Goal: Transaction & Acquisition: Purchase product/service

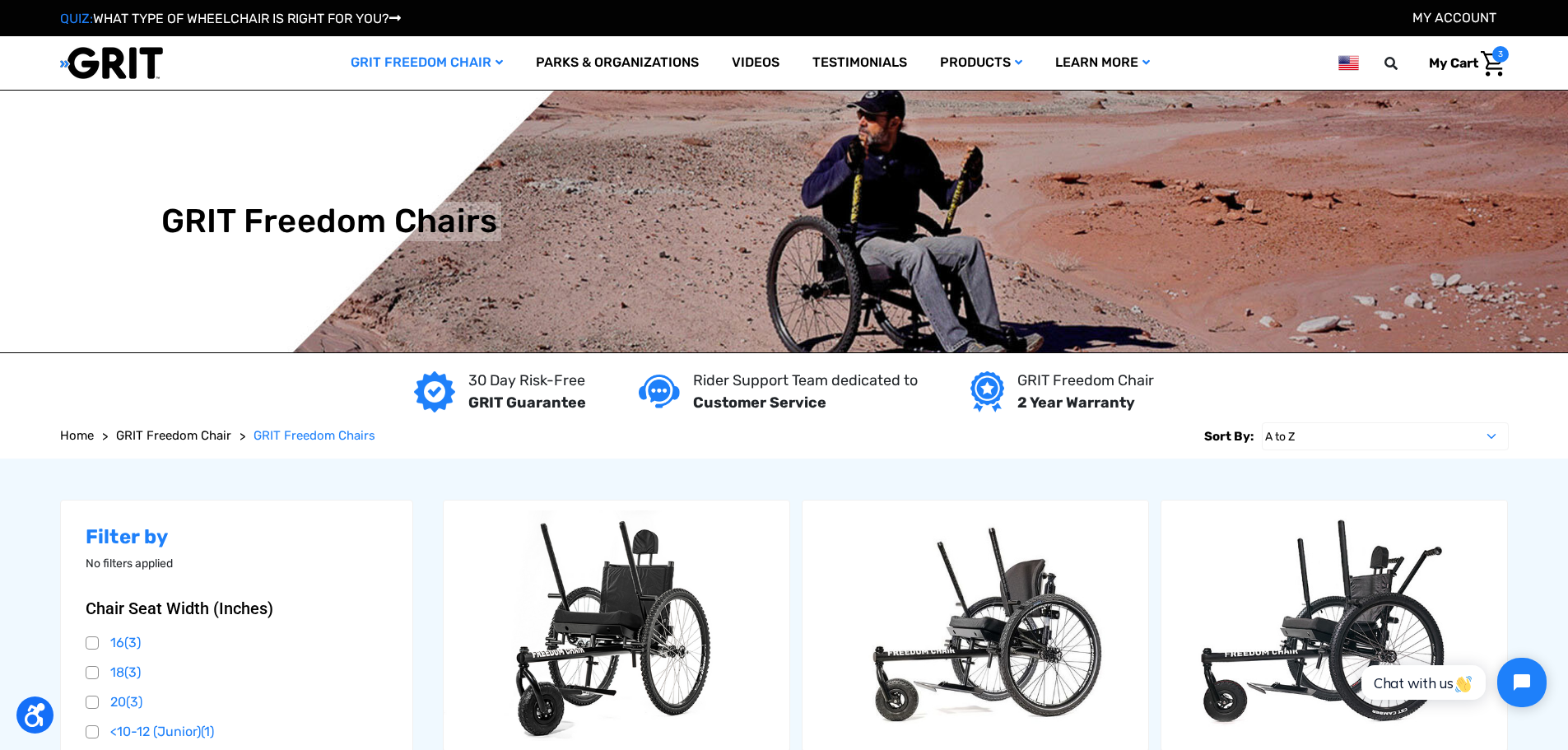
click at [1417, 62] on link "My Cart 3" at bounding box center [1463, 63] width 93 height 35
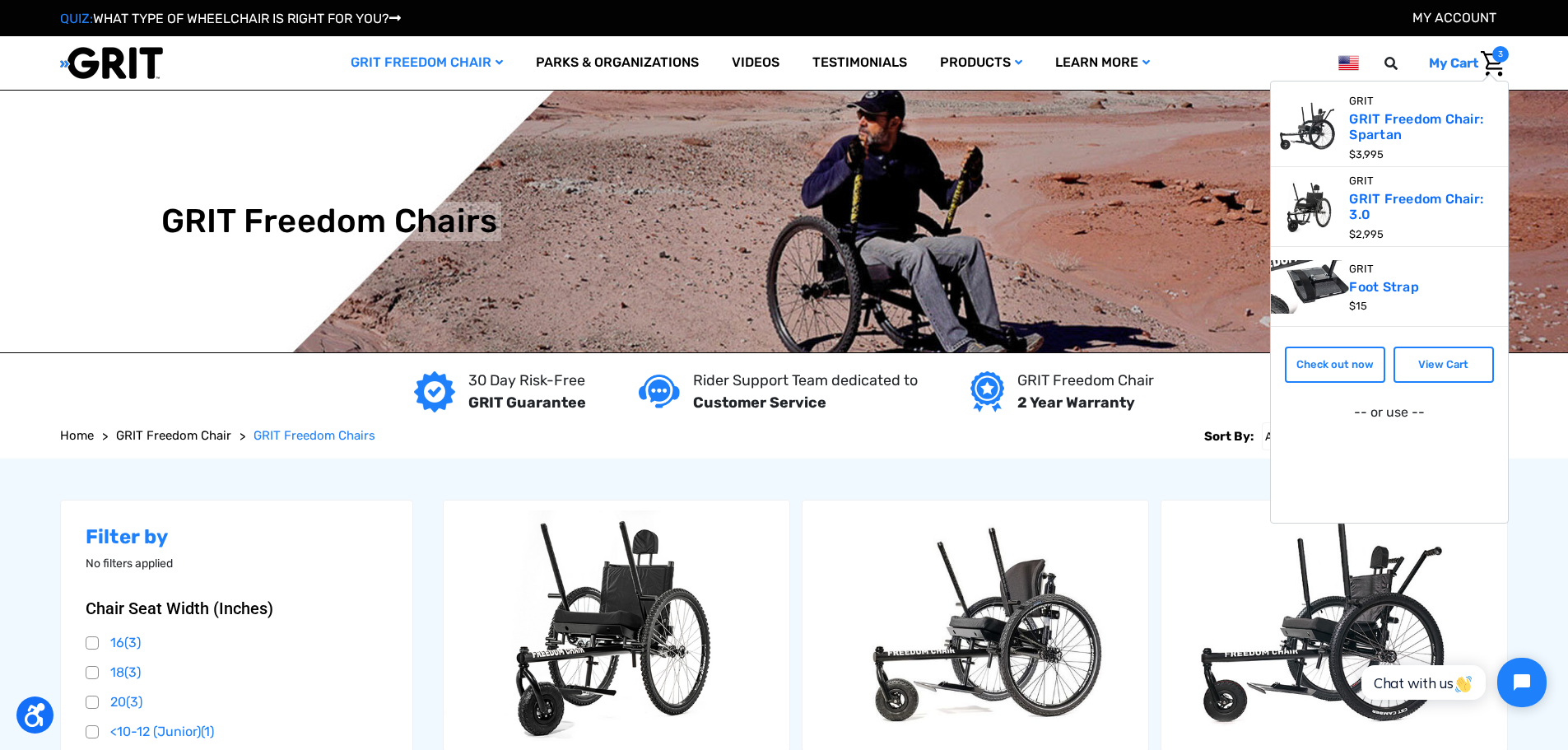
drag, startPoint x: 1290, startPoint y: 128, endPoint x: 1209, endPoint y: 130, distance: 81.0
click at [1271, 130] on img at bounding box center [1310, 127] width 79 height 53
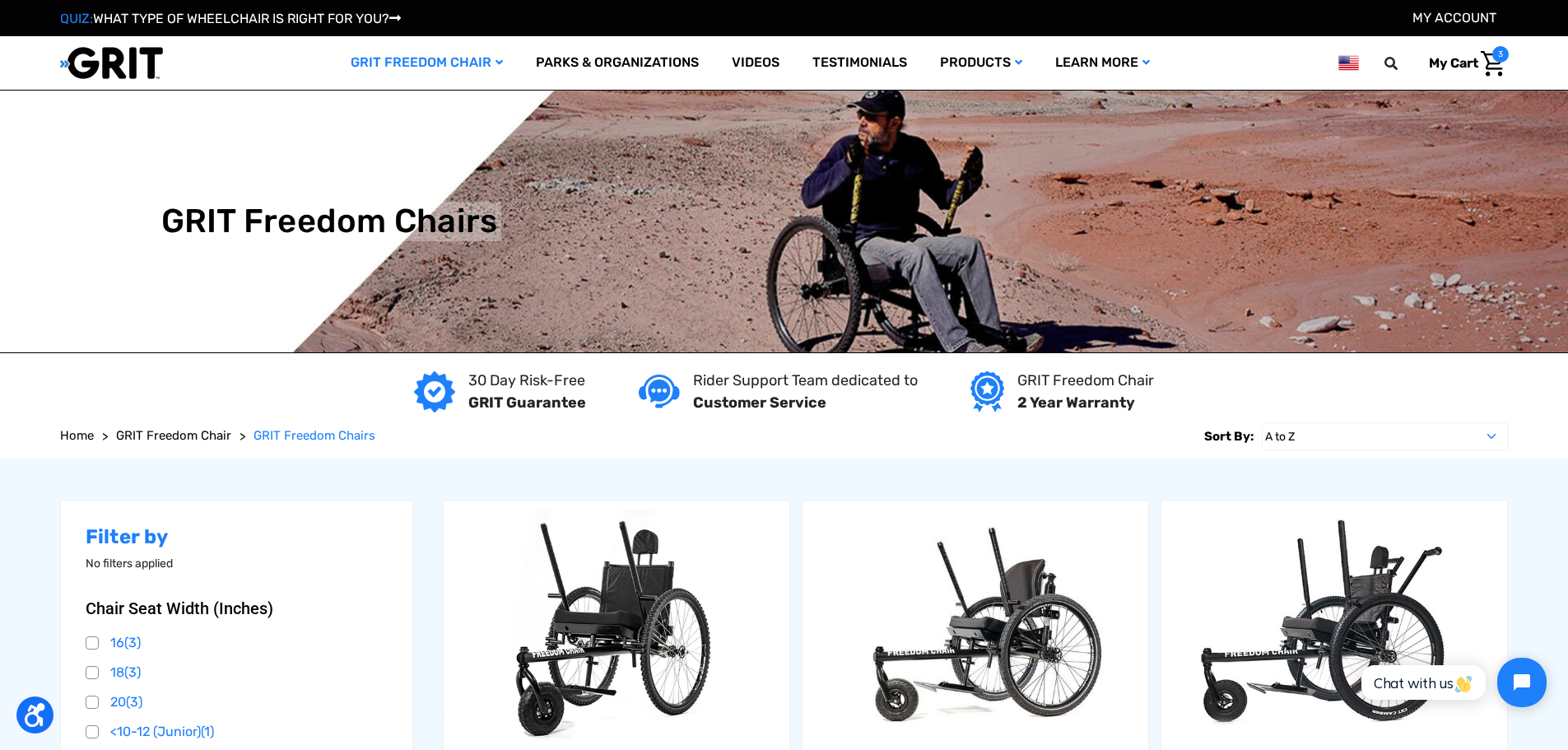
click at [1492, 61] on span "3" at bounding box center [1500, 54] width 16 height 16
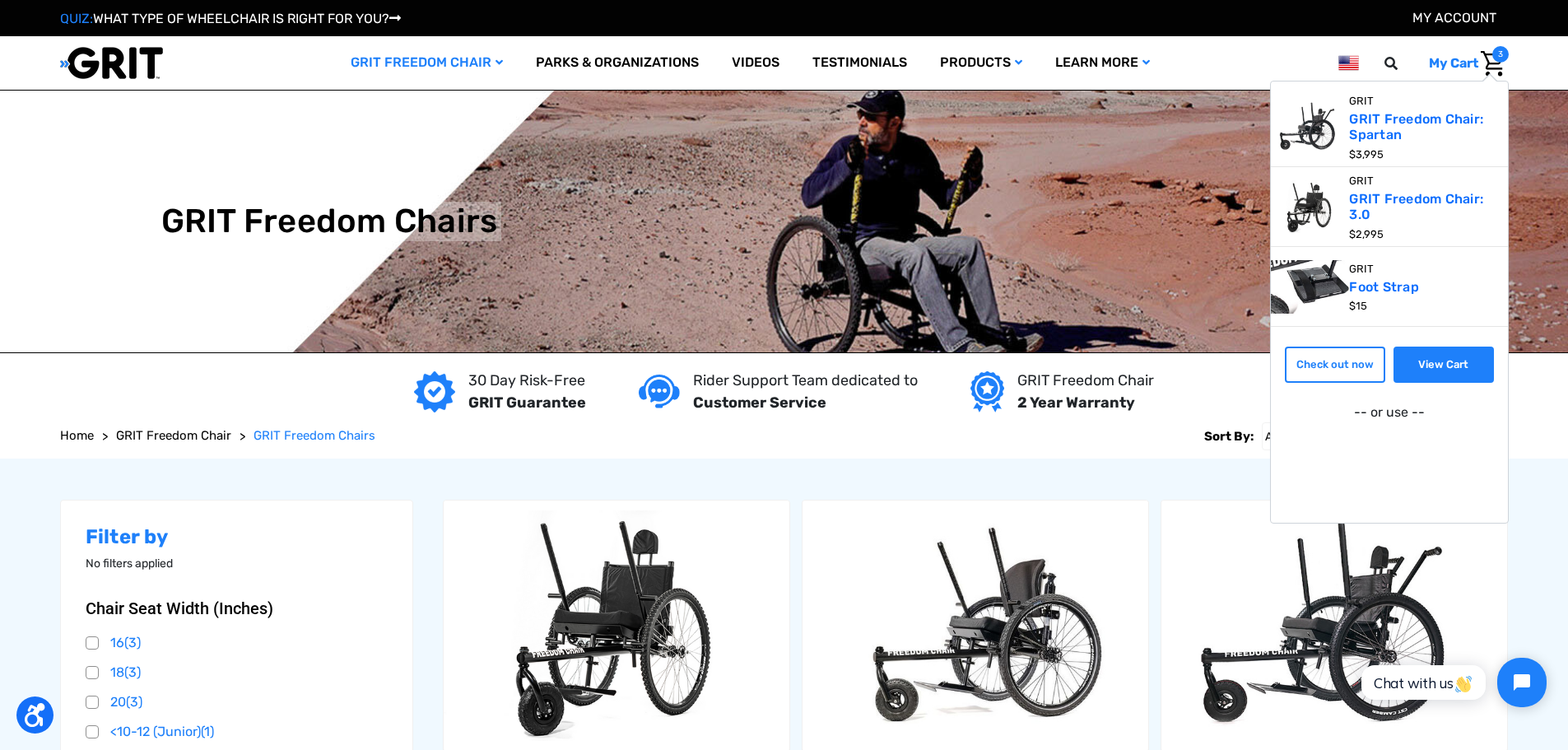
click at [1393, 358] on link "View Cart" at bounding box center [1443, 365] width 100 height 36
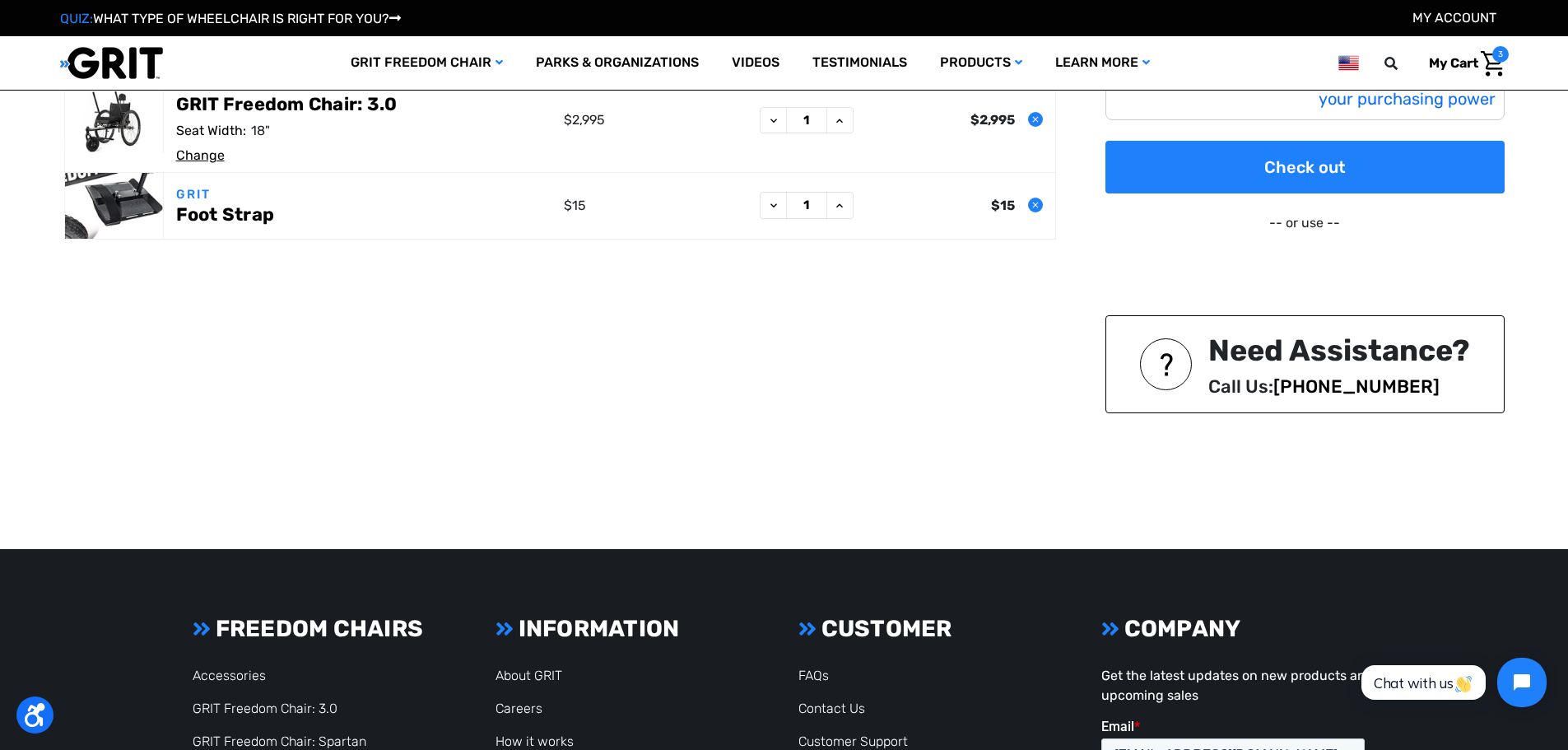
click at [787, 29] on button "Decrease Quantity of GRIT Freedom Chair: Spartan" at bounding box center [773, 16] width 27 height 27
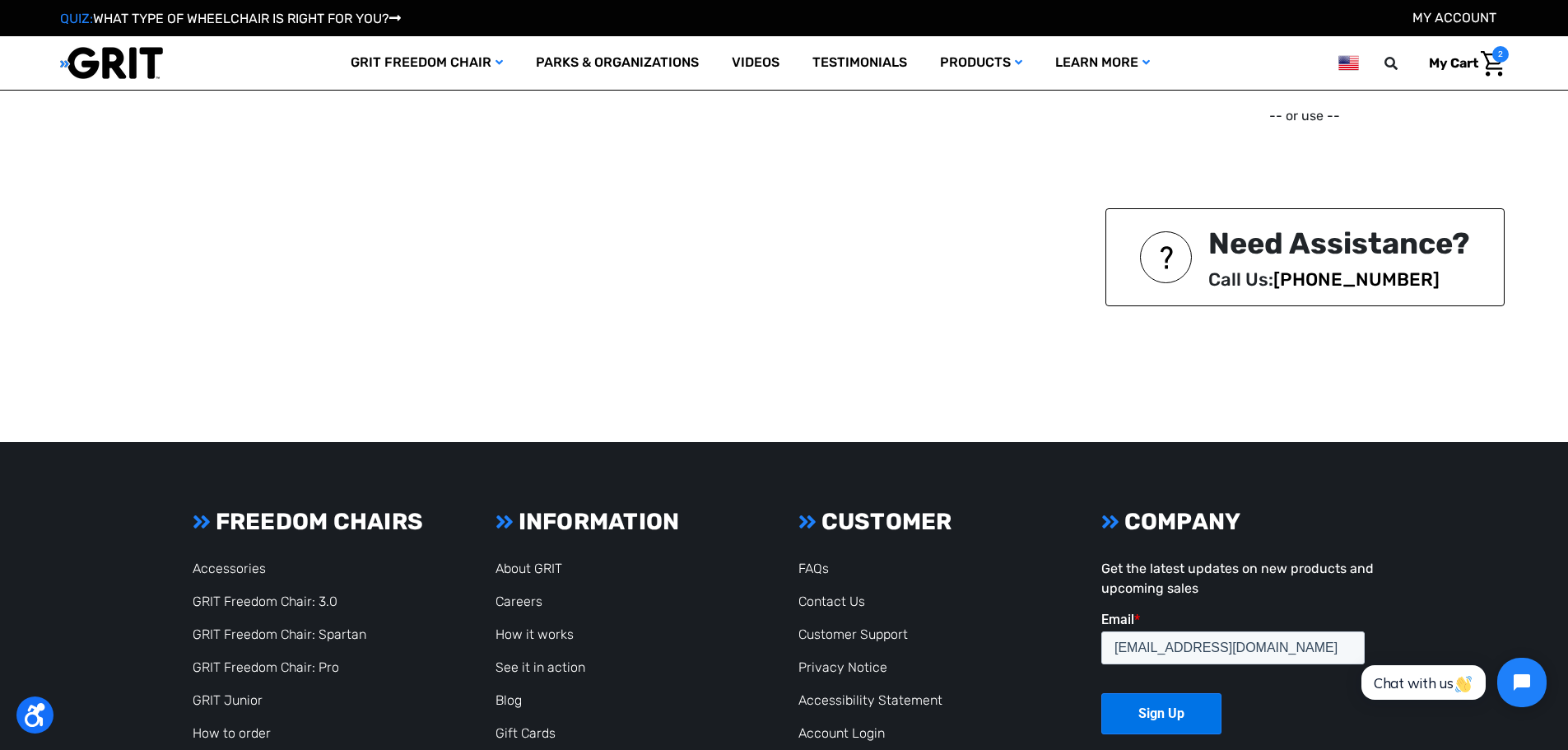
scroll to position [382, 0]
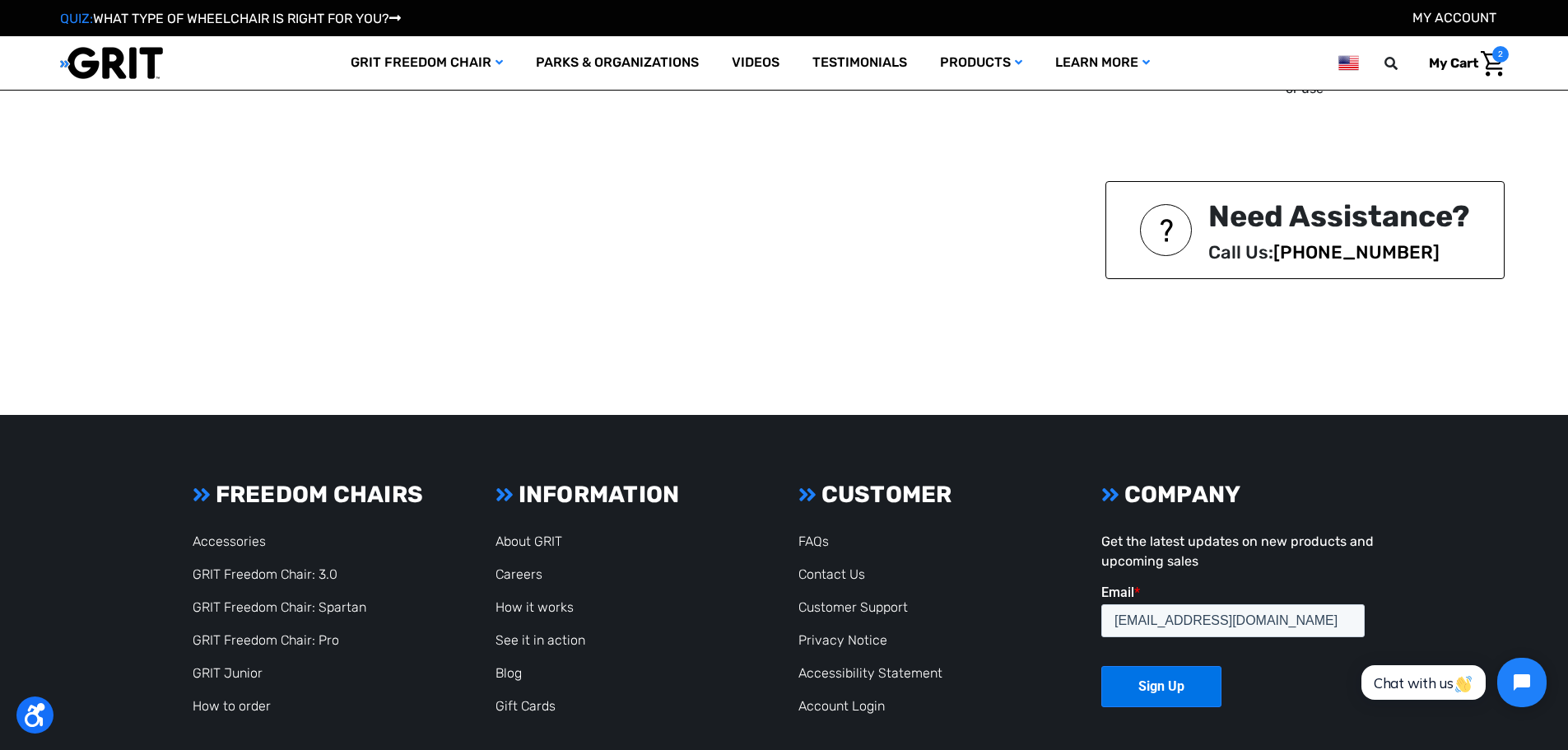
click at [812, 415] on div "30 Day Risk-Free GRIT Guarantee Rider Support Team dedicated to Customer Servic…" at bounding box center [784, 16] width 1460 height 796
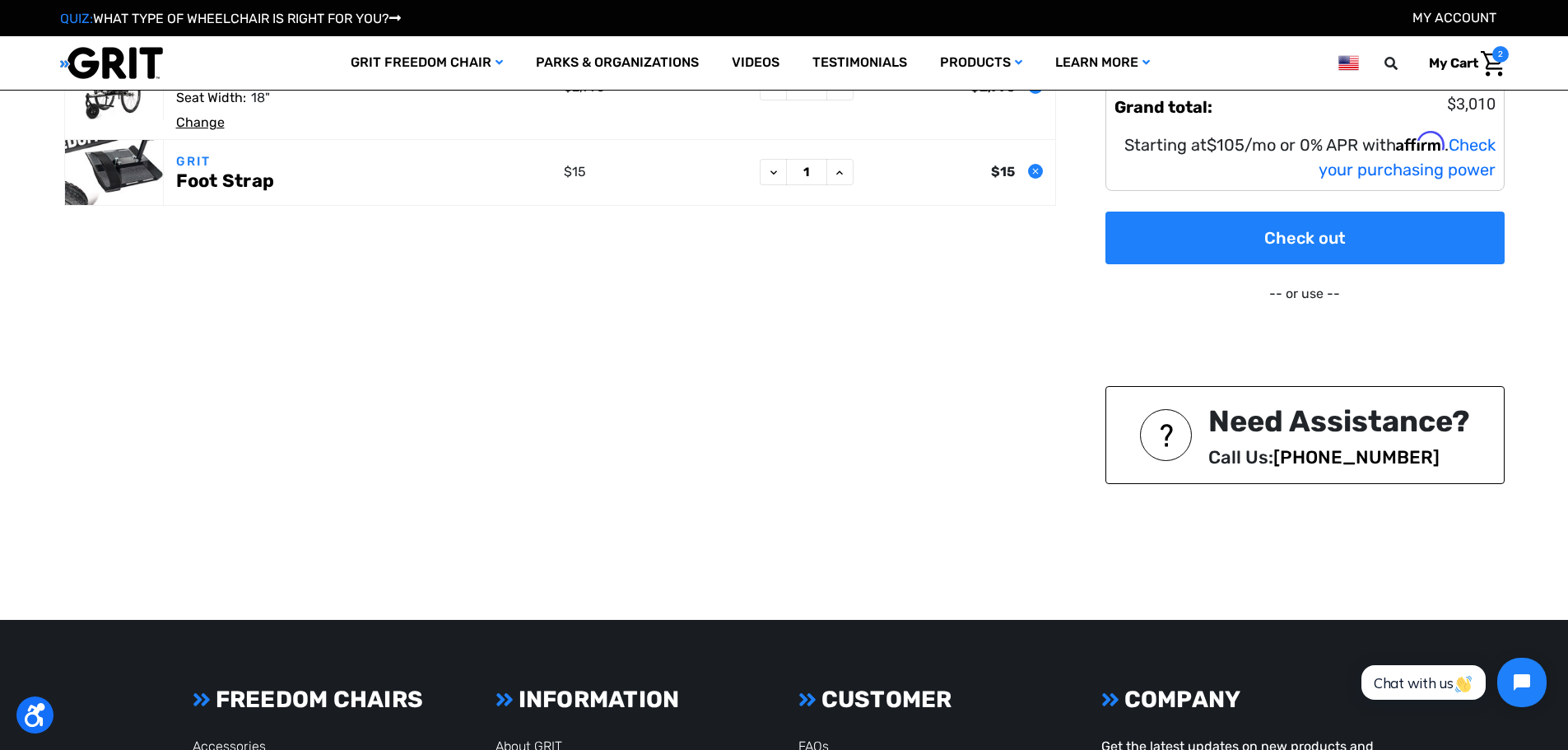
scroll to position [258, 0]
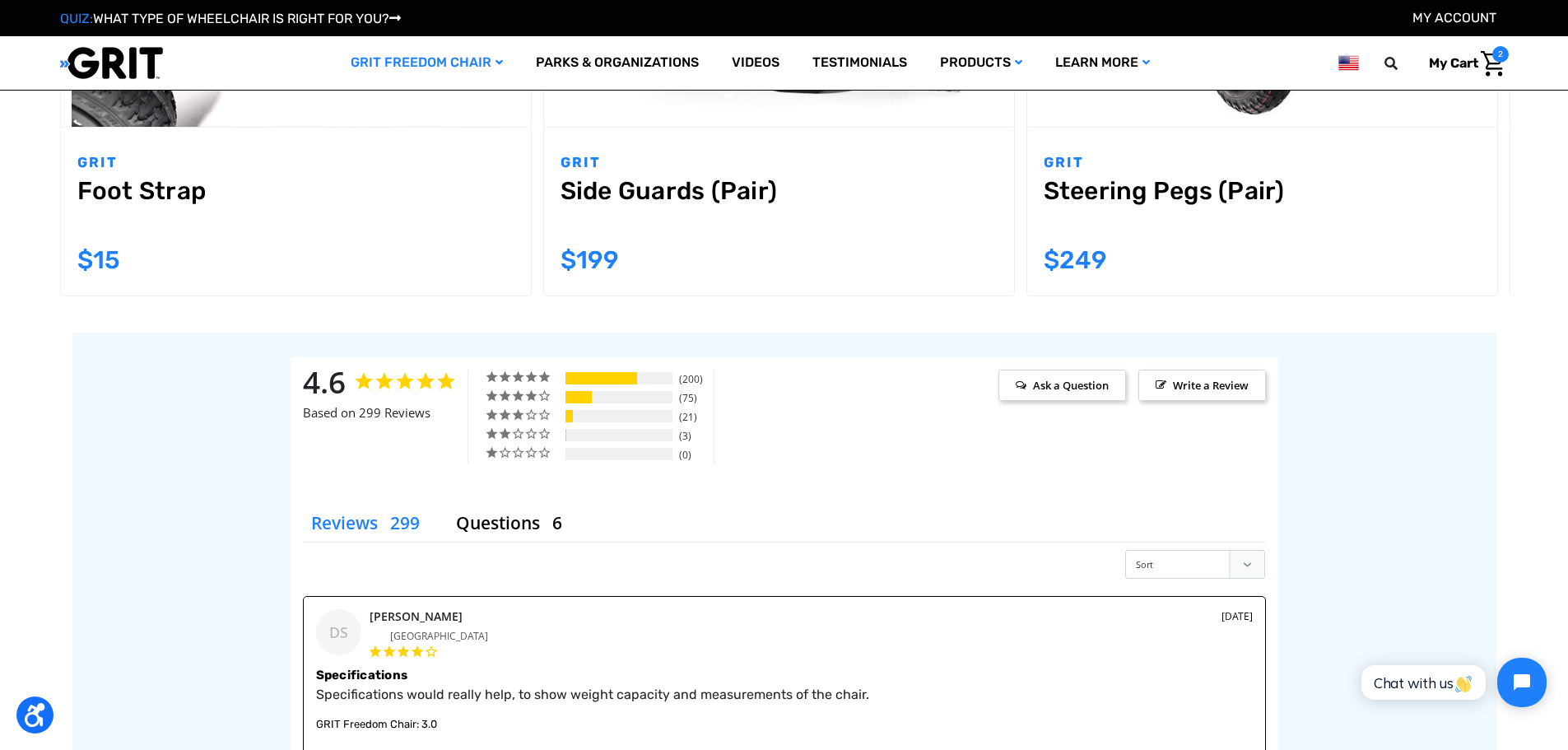
scroll to position [1894, 0]
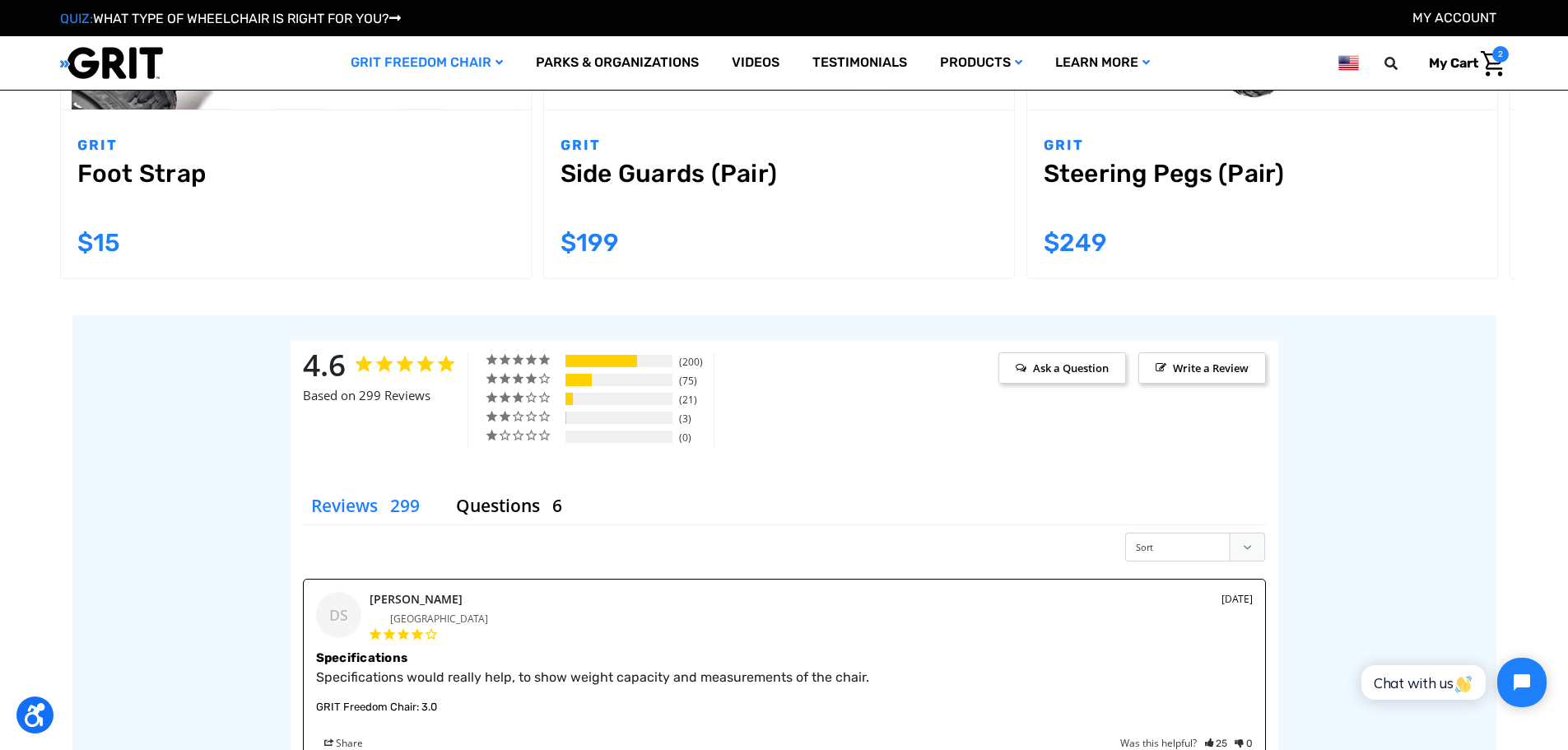
click at [1510, 59] on button "Next" at bounding box center [1490, 38] width 42 height 42
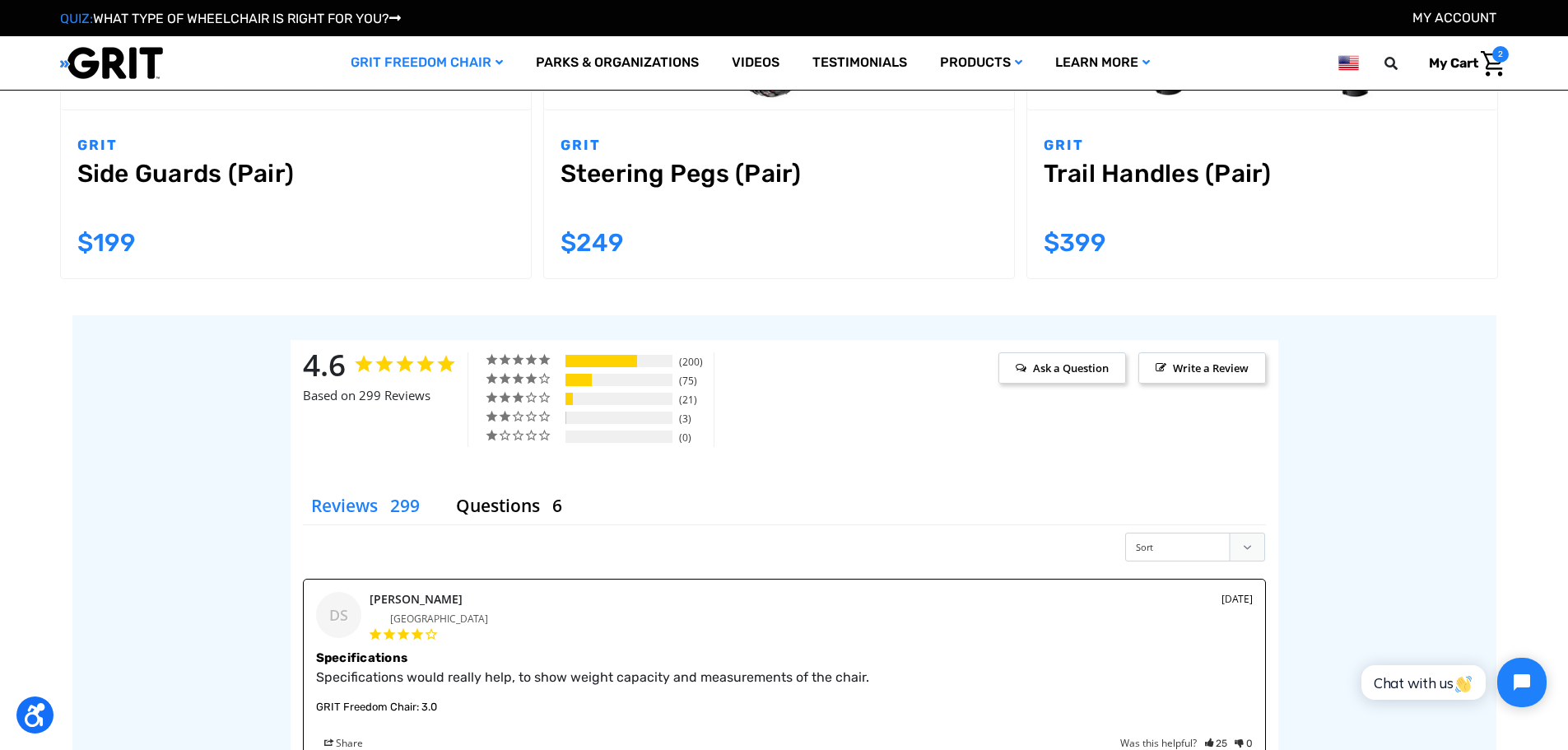
scroll to position [2322, 0]
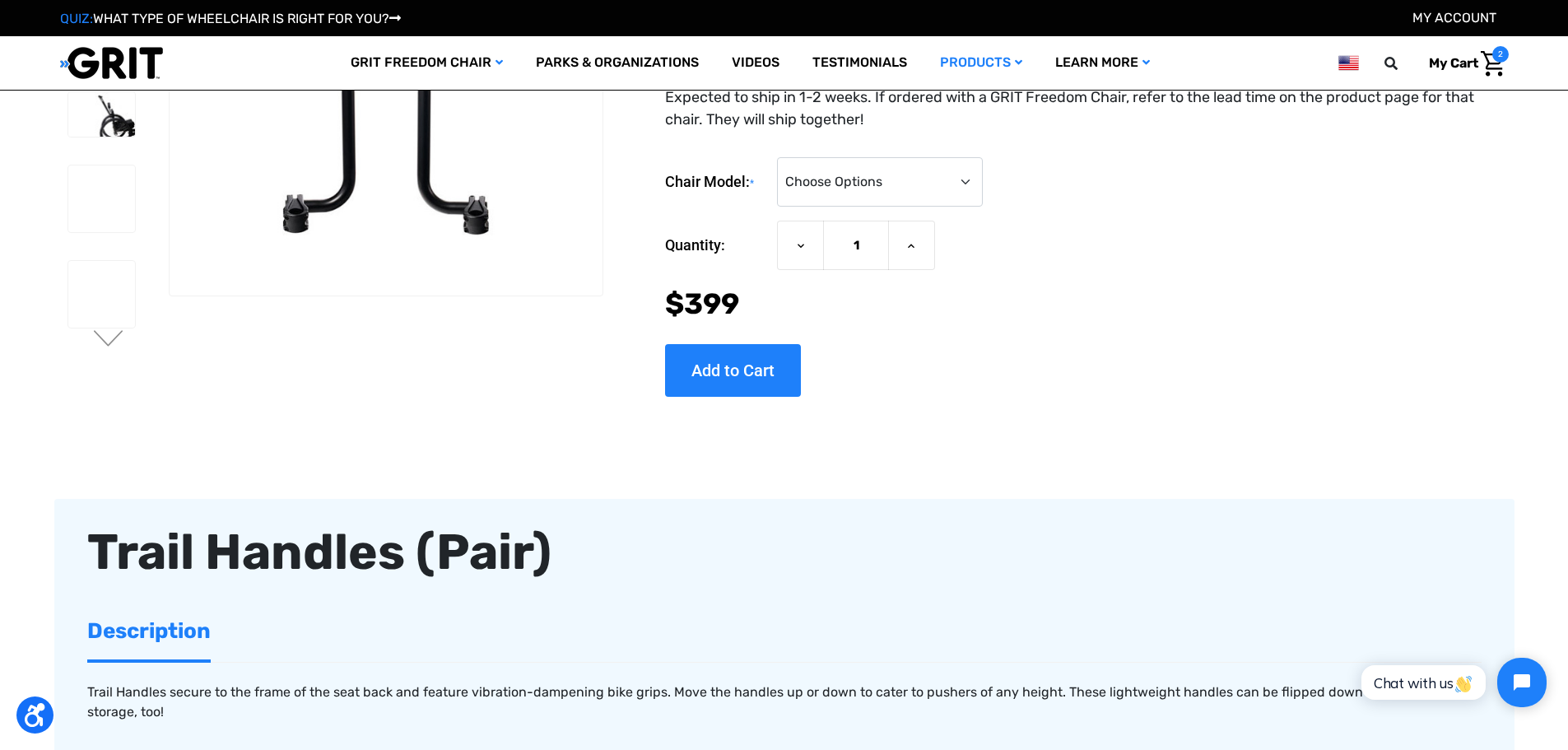
scroll to position [247, 0]
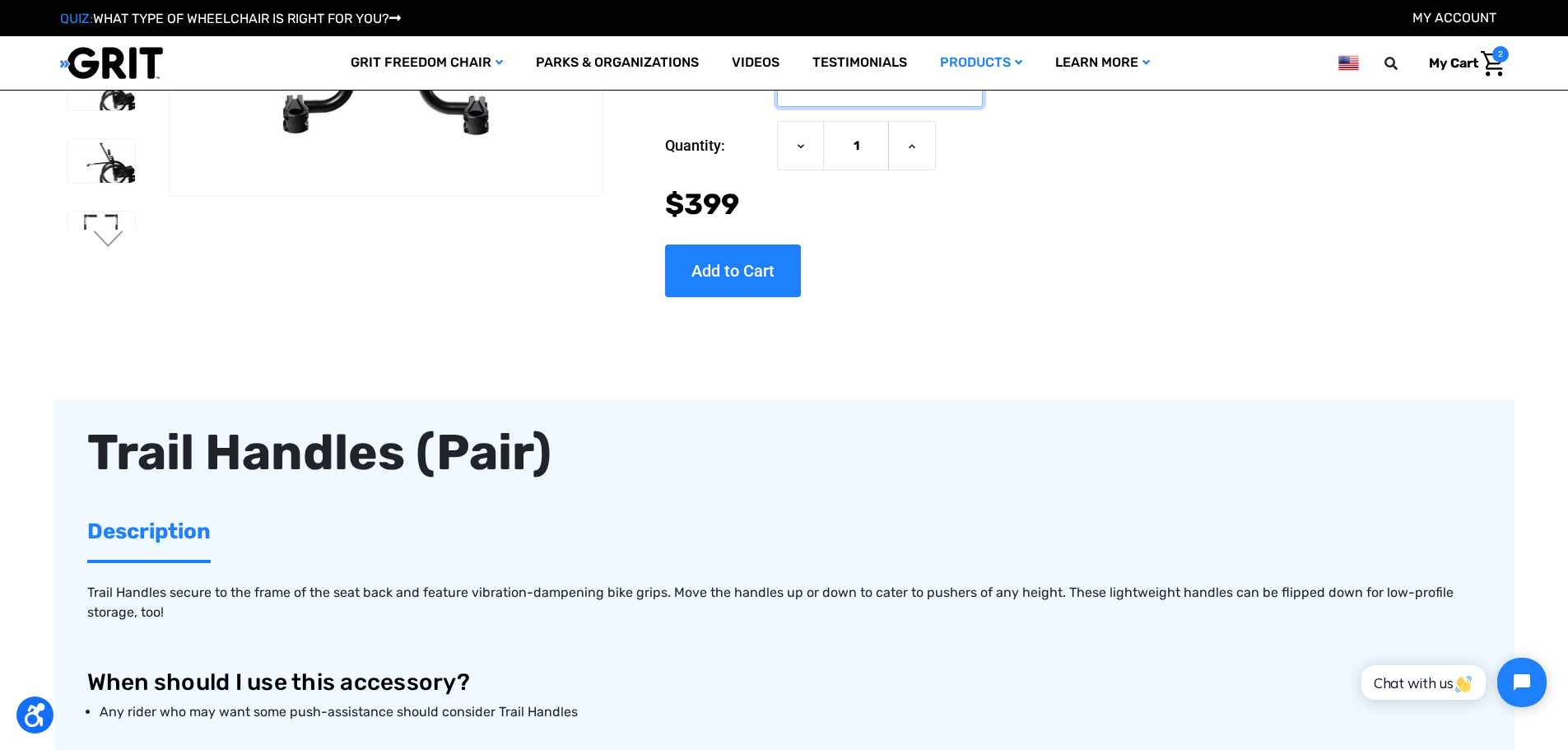
click at [936, 107] on select "Choose Options 3.0 / Spartan / KBF Active / CAF Sport Pro / CAF Pro Junior / CA…" at bounding box center [880, 82] width 206 height 49
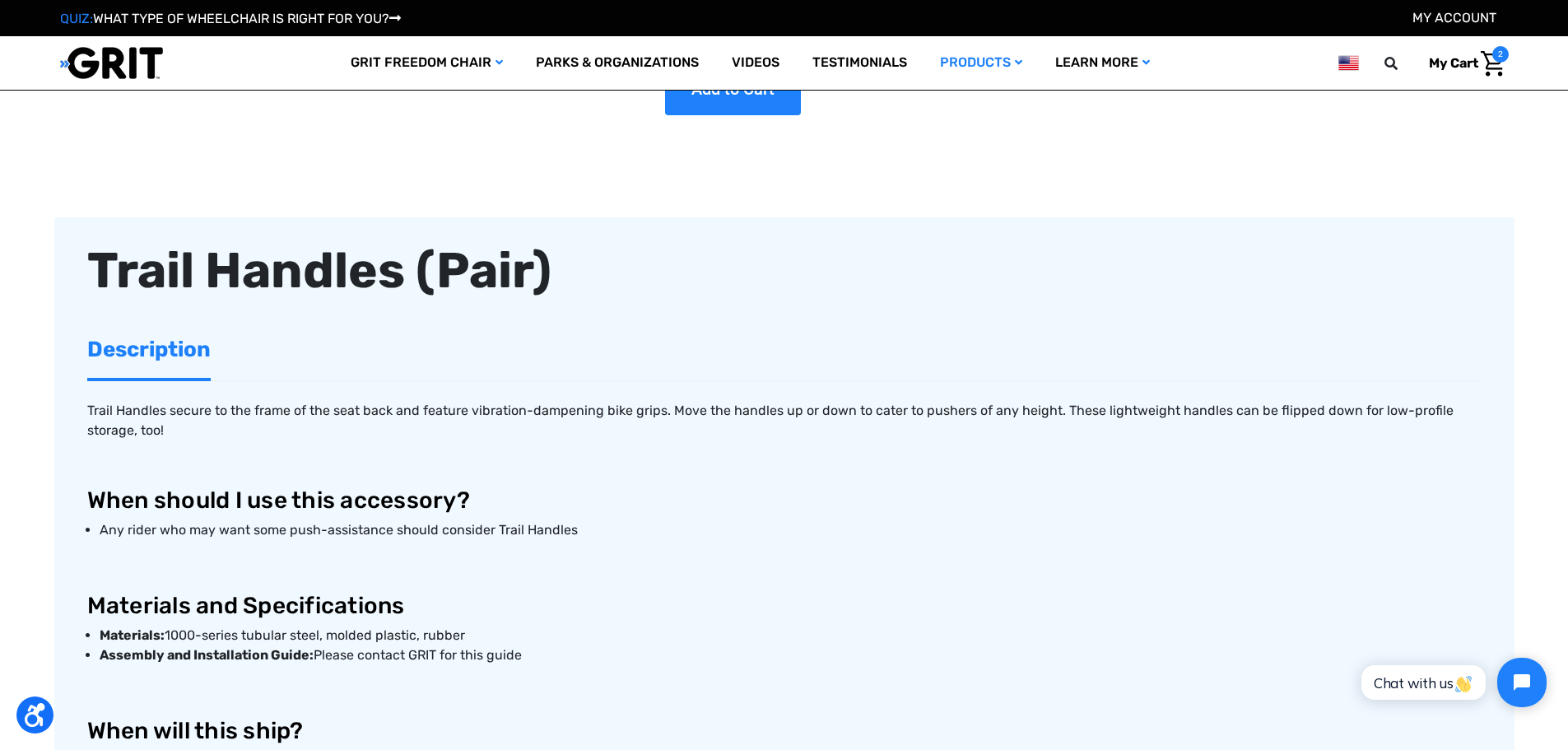
scroll to position [330, 0]
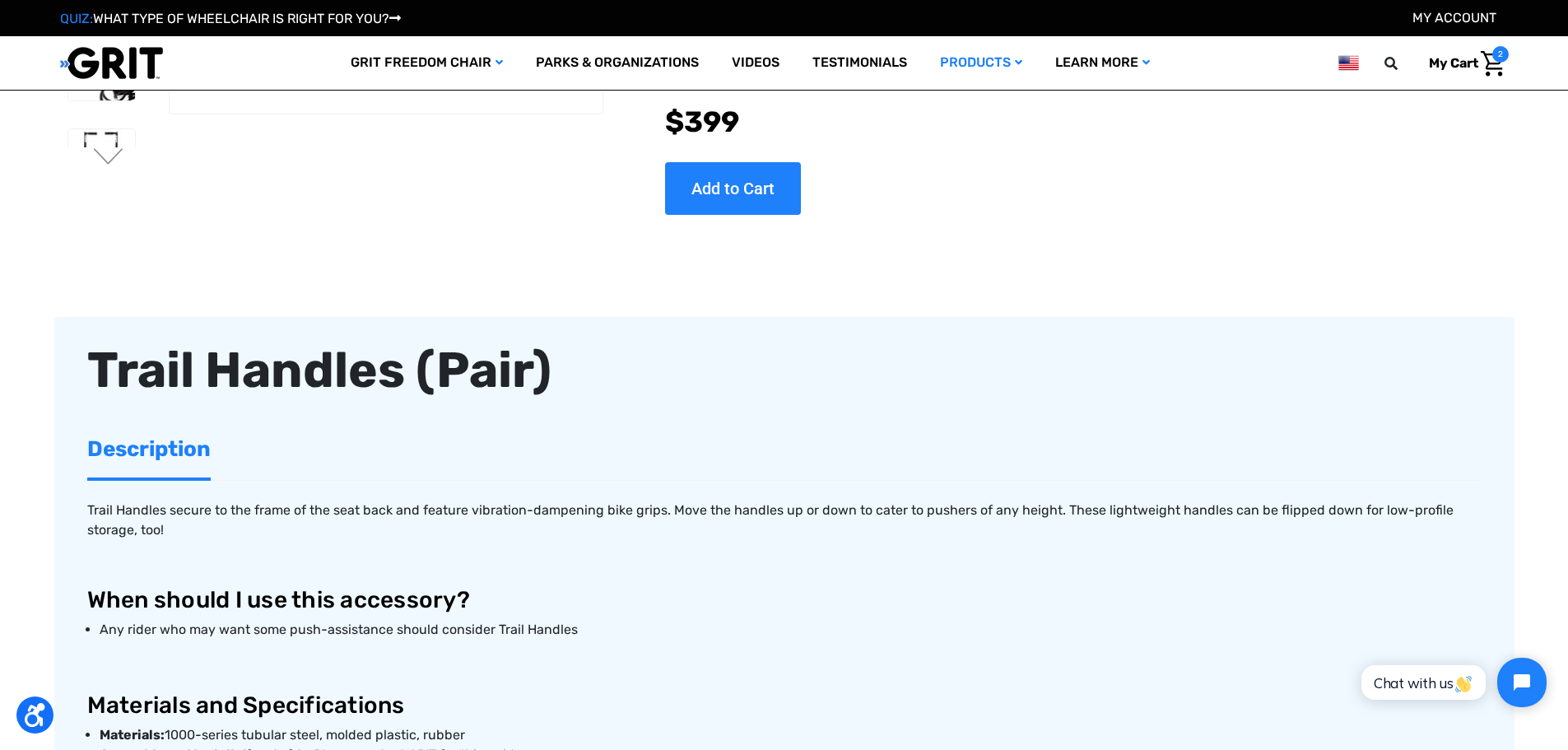
click at [973, 25] on select "Choose Options 3.0 / Spartan / KBF Active / CAF Sport Pro / CAF Pro Junior / CA…" at bounding box center [880, 0] width 206 height 49
select select "186"
click at [777, 25] on select "Choose Options 3.0 / Spartan / KBF Active / CAF Sport Pro / CAF Pro Junior / CA…" at bounding box center [880, 0] width 206 height 49
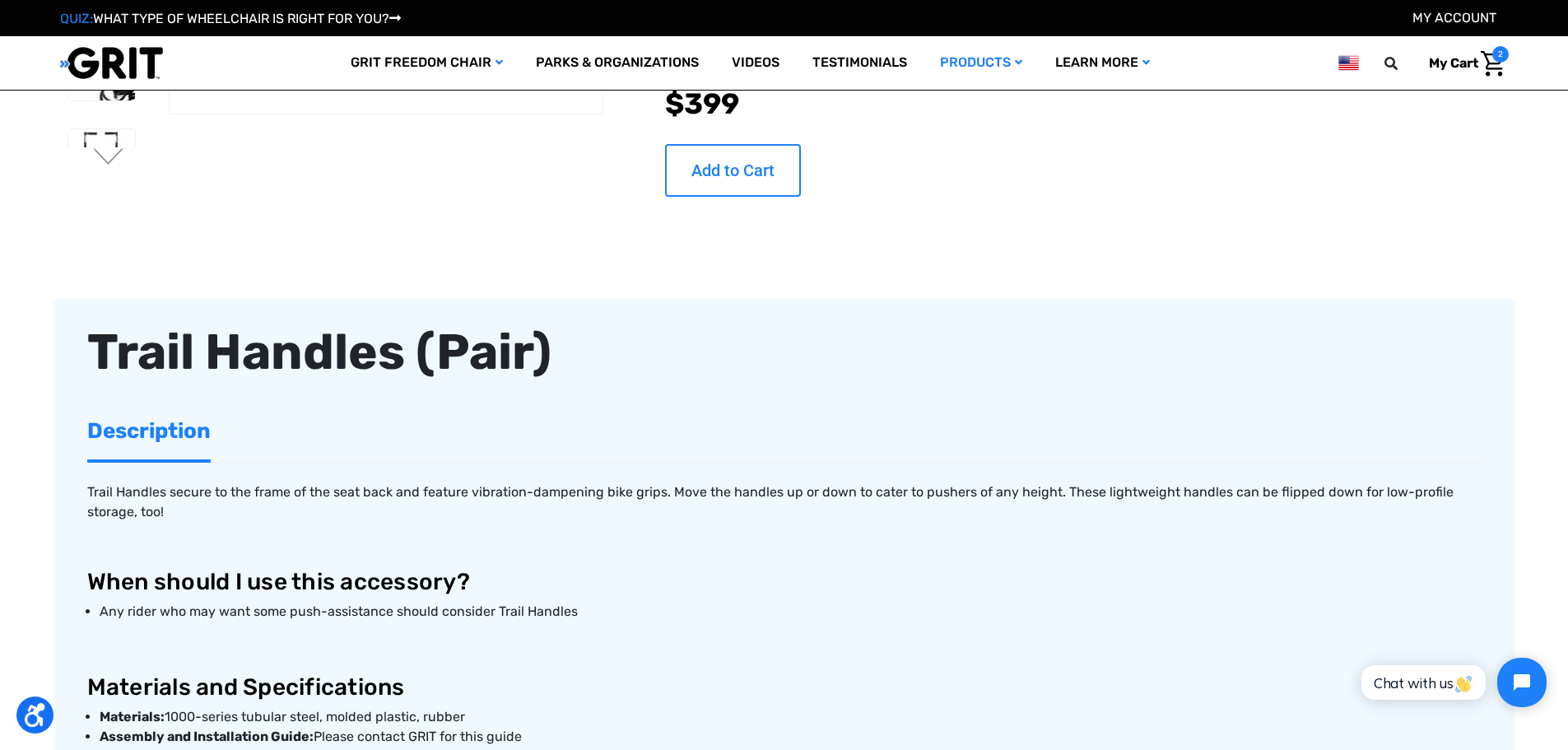
click at [801, 196] on input "Add to Cart" at bounding box center [733, 171] width 136 height 53
type input "Add to Cart"
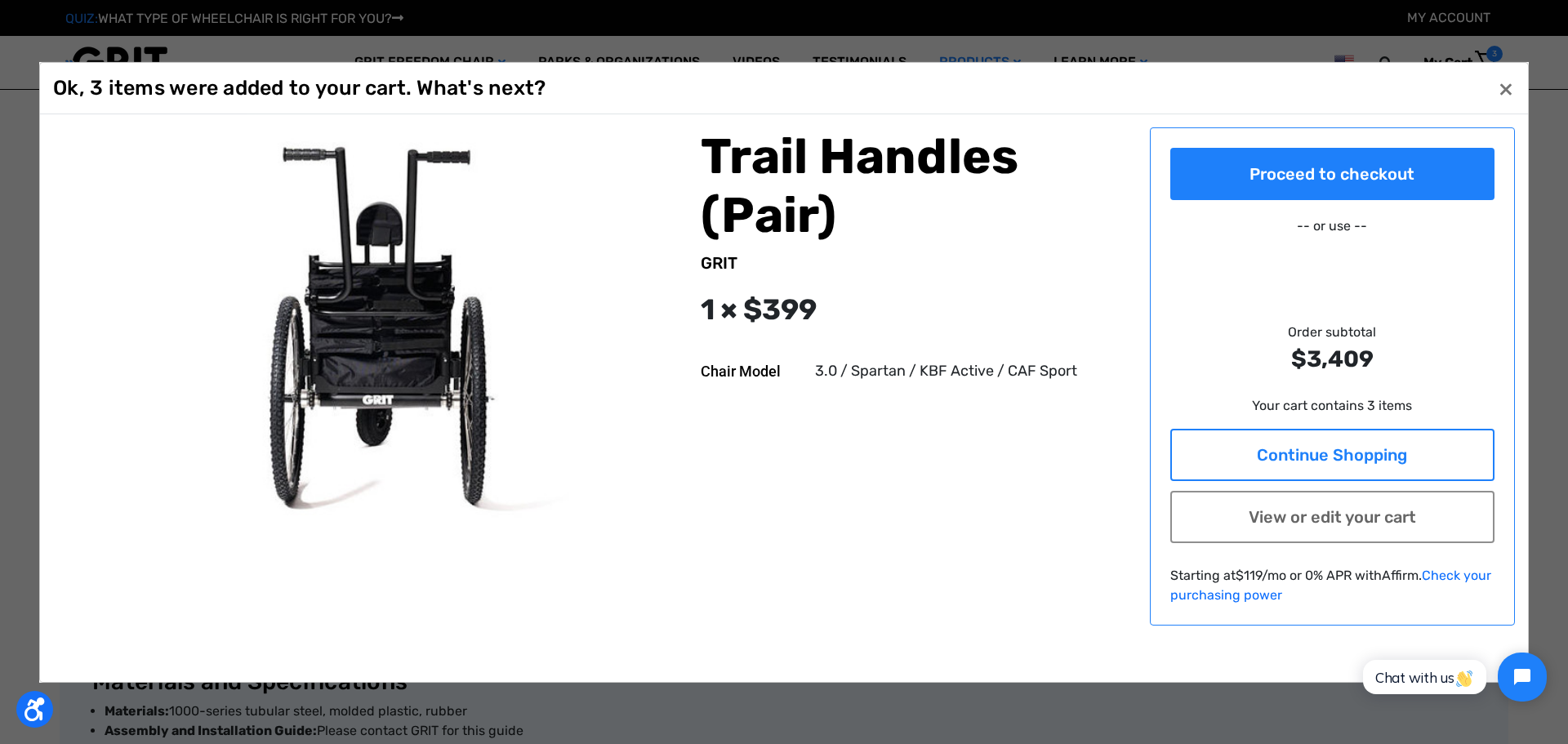
click at [1170, 441] on link "Continue Shopping" at bounding box center [1332, 454] width 325 height 52
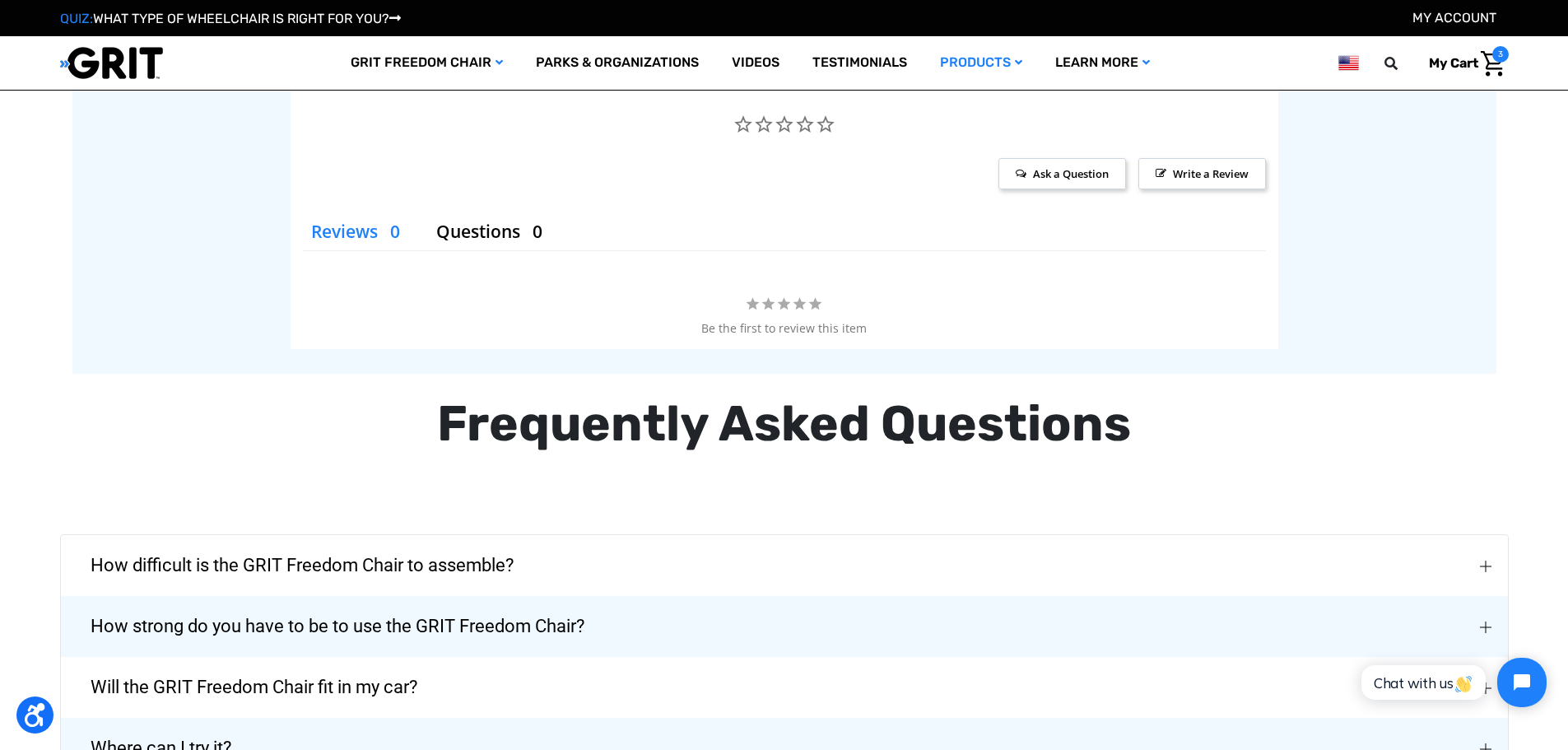
scroll to position [2224, 0]
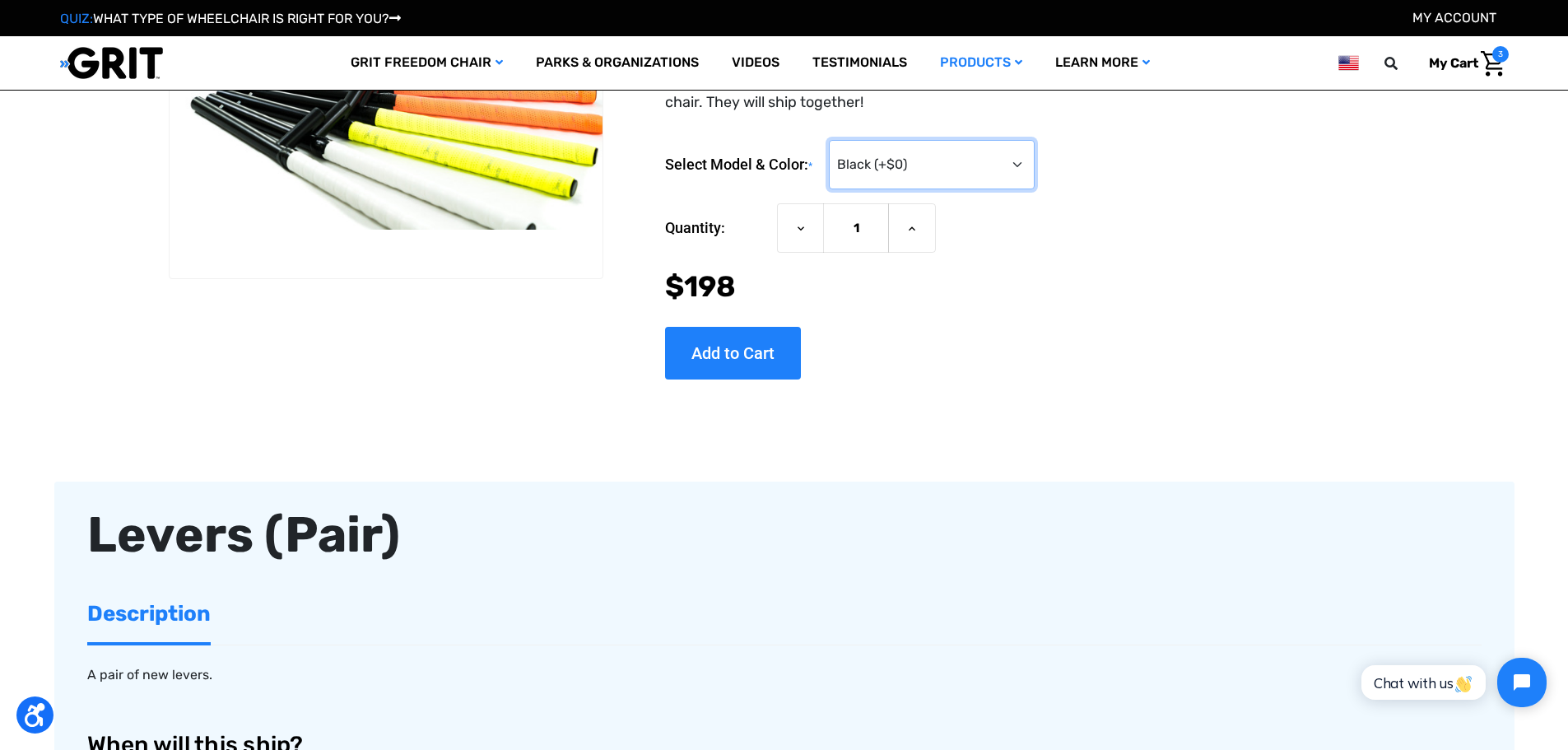
click at [956, 190] on select "Choose Options Black (+$0) Red (+$25) Blue (+$25) Camo (+$25) Green (+$25) Oran…" at bounding box center [932, 164] width 206 height 49
select select "250"
click at [829, 190] on select "Choose Options Black (+$0) Red (+$25) Blue (+$25) Camo (+$25) Green (+$25) Oran…" at bounding box center [932, 164] width 206 height 49
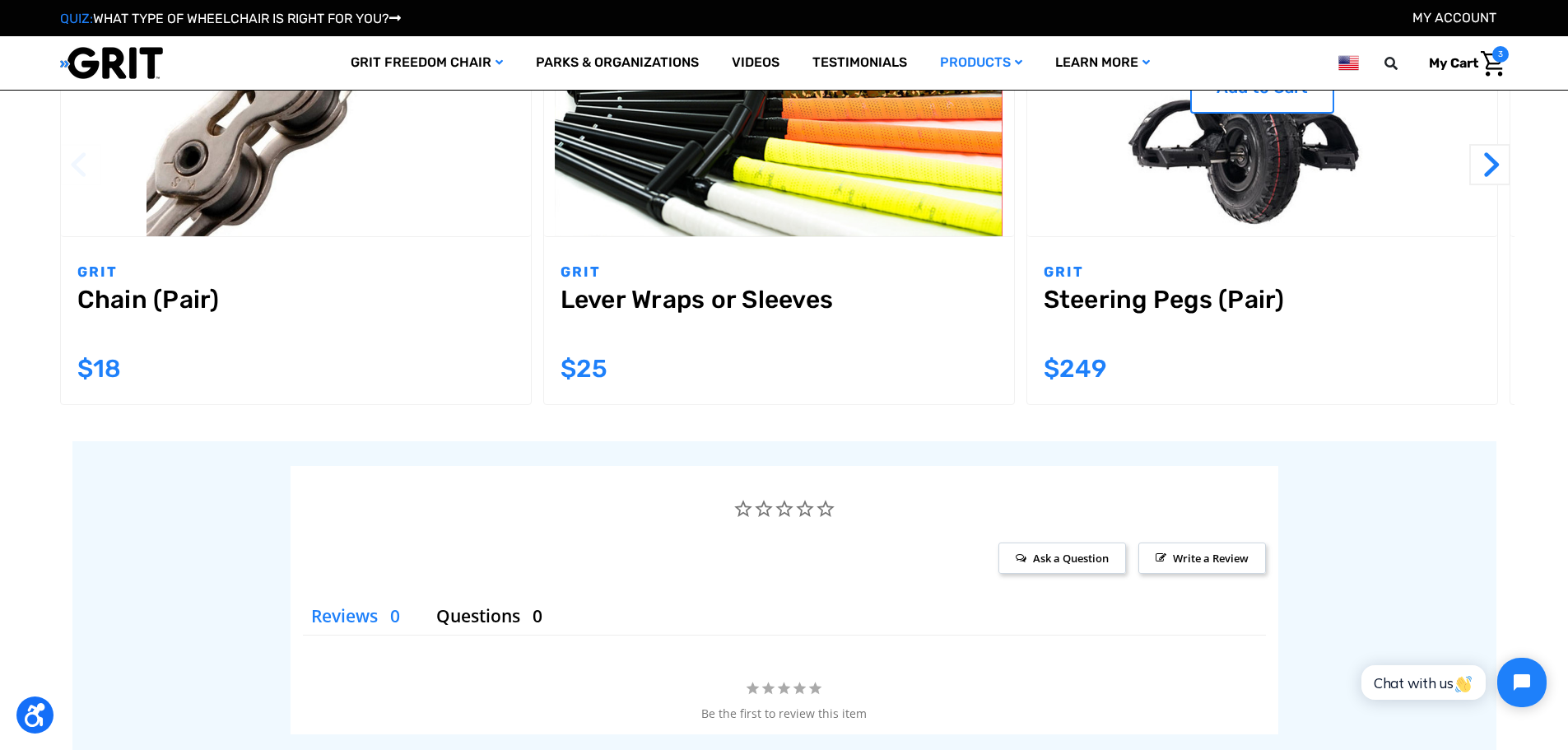
scroll to position [1482, 0]
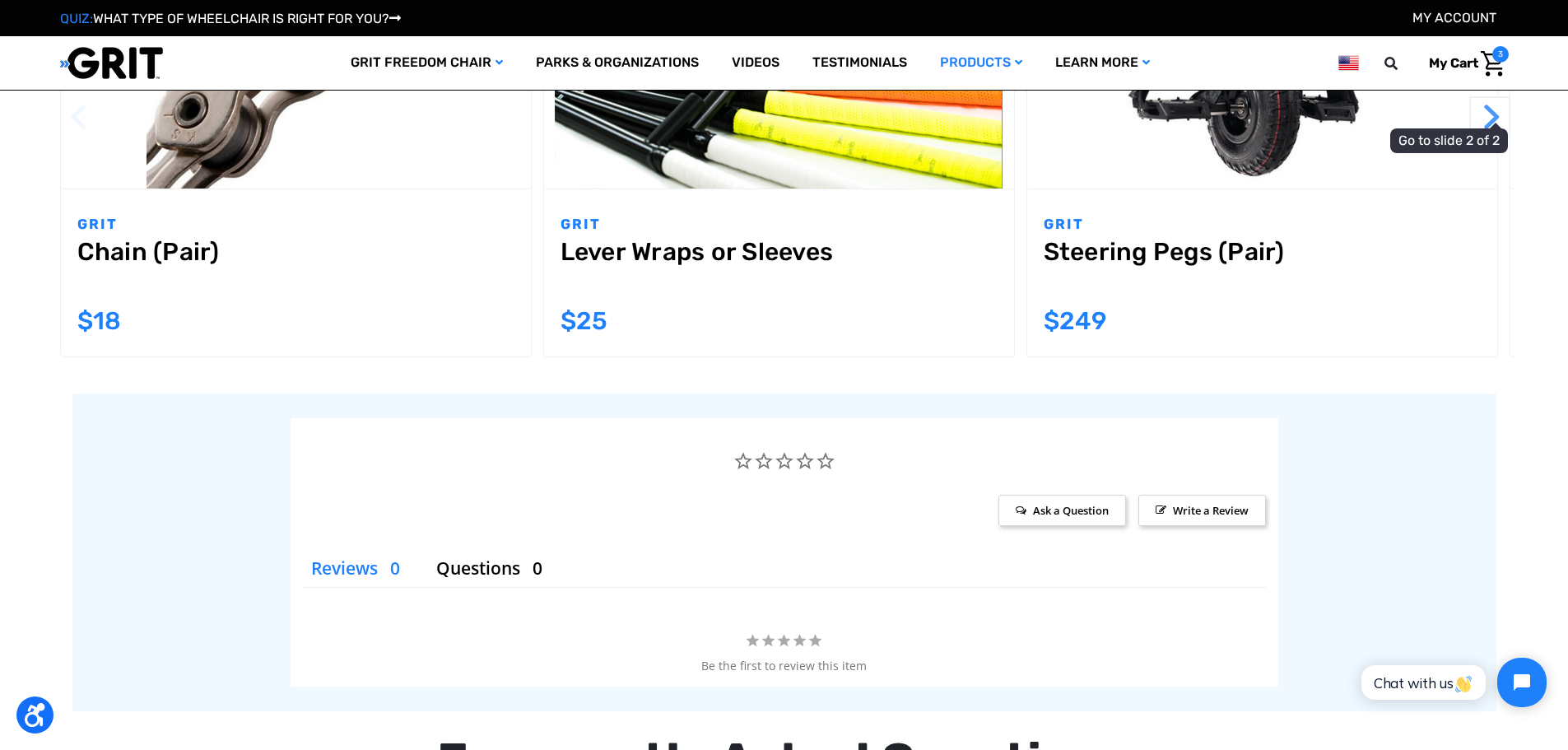
click at [1510, 138] on button "Next" at bounding box center [1490, 117] width 42 height 42
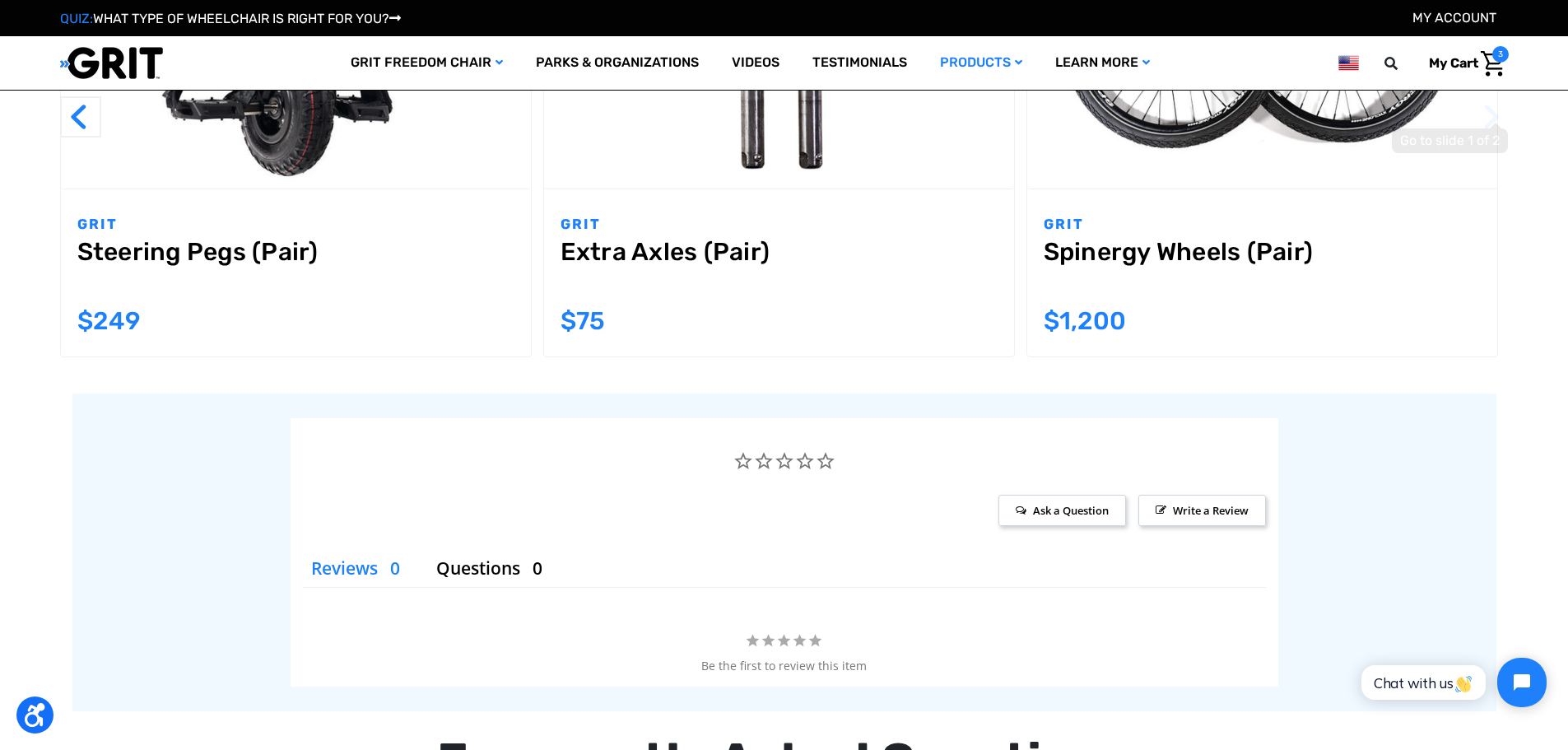
click at [1510, 138] on button "Next" at bounding box center [1490, 117] width 42 height 42
click at [60, 138] on button "Previous" at bounding box center [81, 117] width 42 height 42
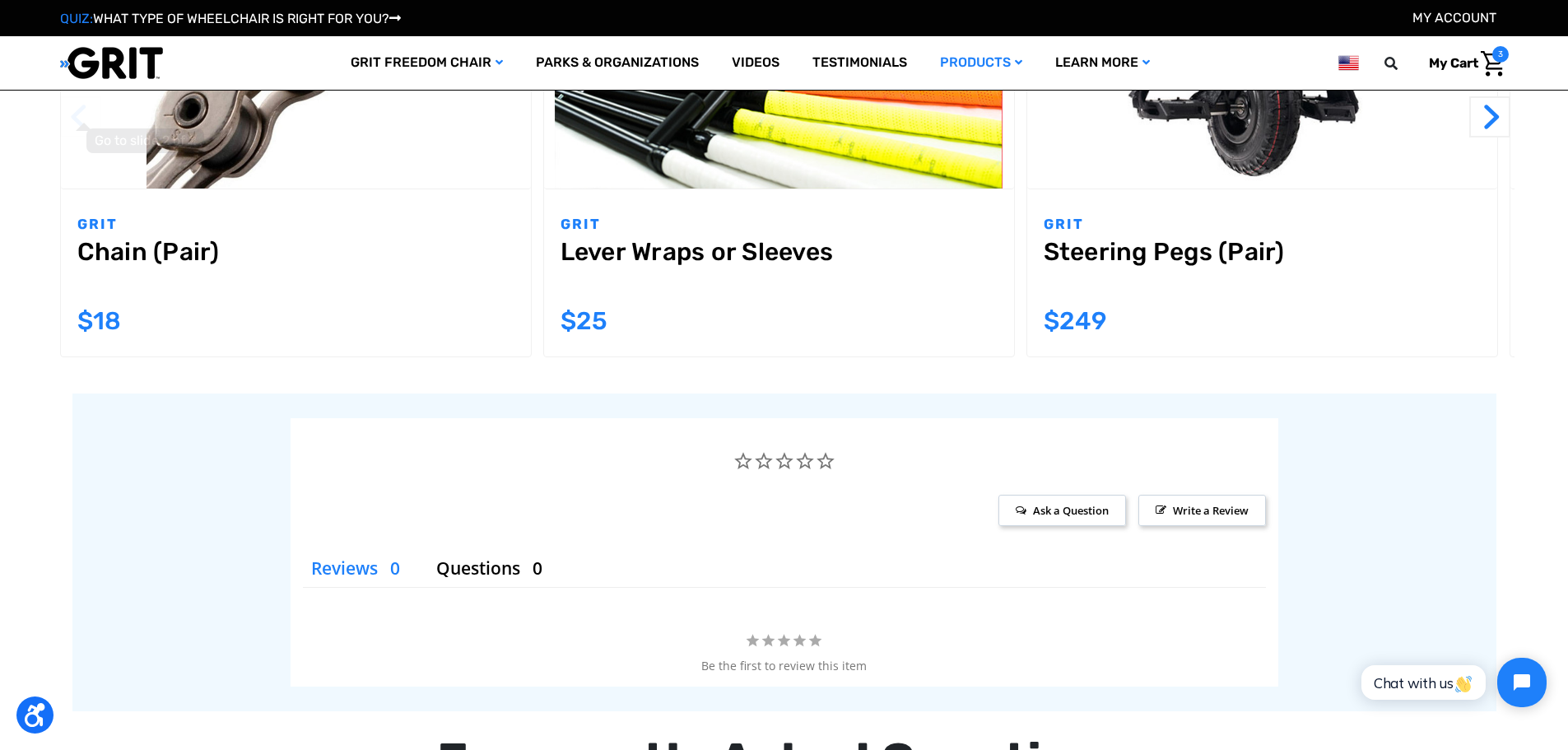
click at [60, 138] on button "Previous" at bounding box center [81, 117] width 42 height 42
click at [200, 189] on img "Chain (Pair),$18.00\a" at bounding box center [296, 39] width 470 height 299
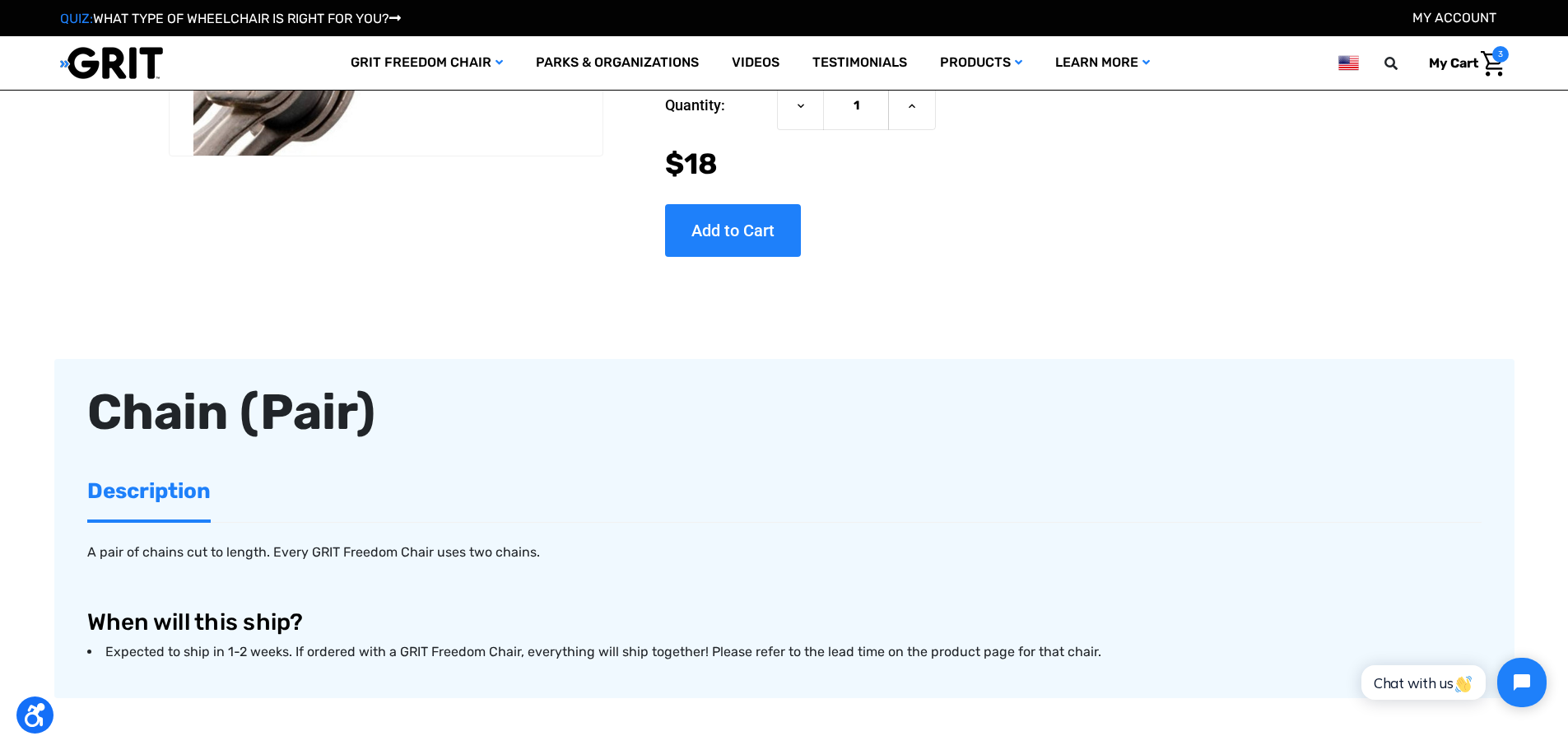
scroll to position [247, 0]
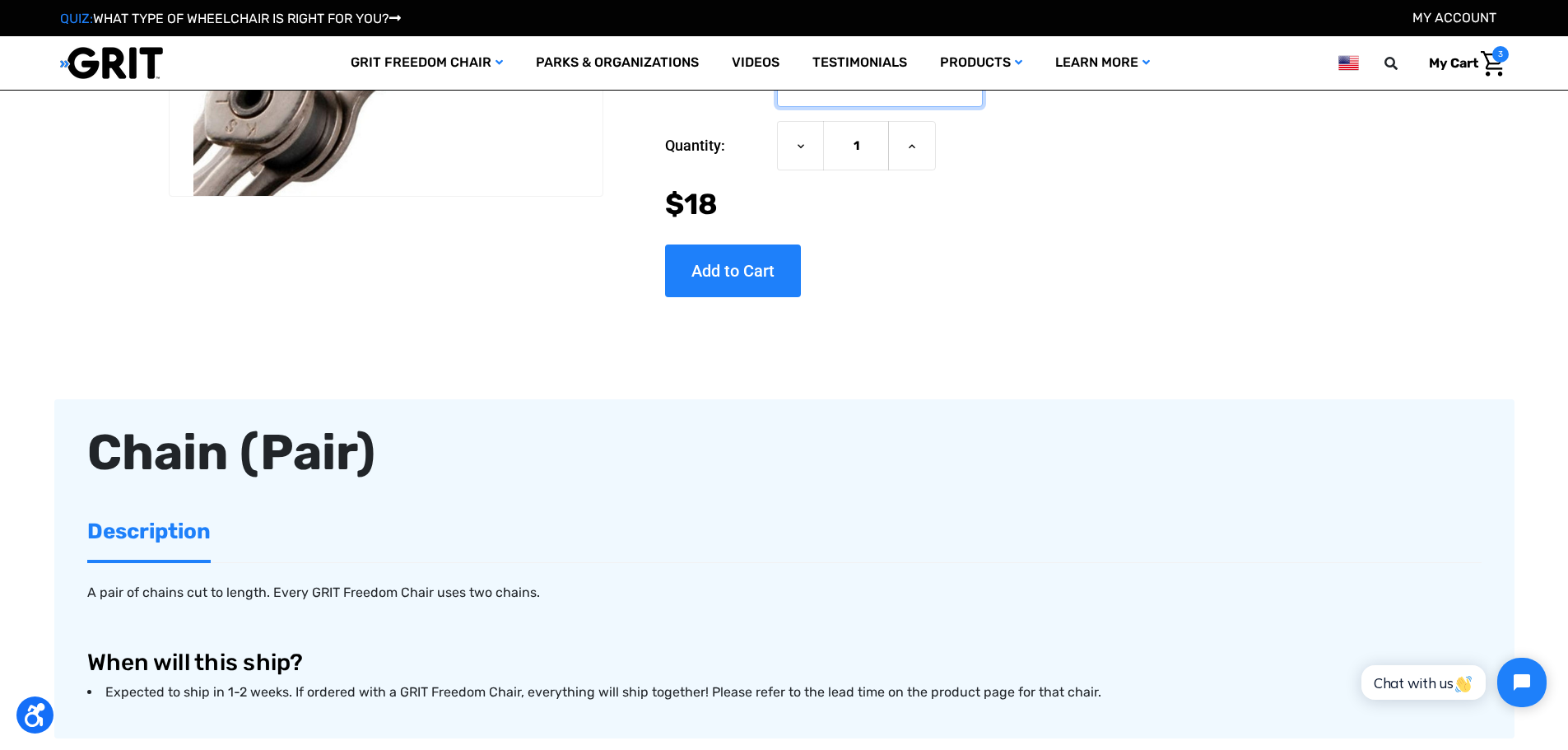
click at [834, 107] on select "Choose Options Any 16", 18", or 20" Freedom Chair GRIT Junior Only" at bounding box center [880, 82] width 206 height 49
select select "170"
click at [777, 107] on select "Choose Options Any 16", 18", or 20" Freedom Chair GRIT Junior Only" at bounding box center [880, 82] width 206 height 49
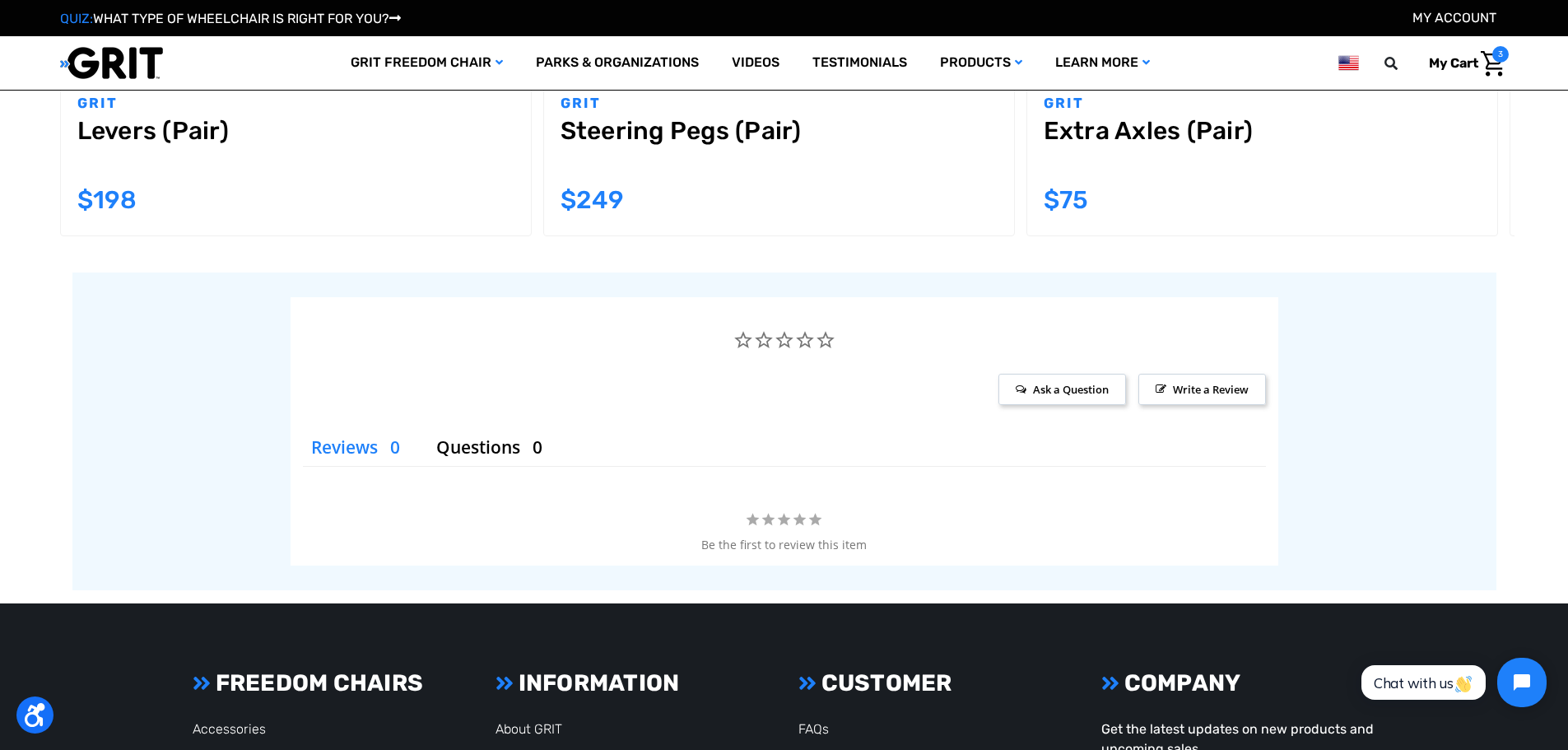
scroll to position [1565, 0]
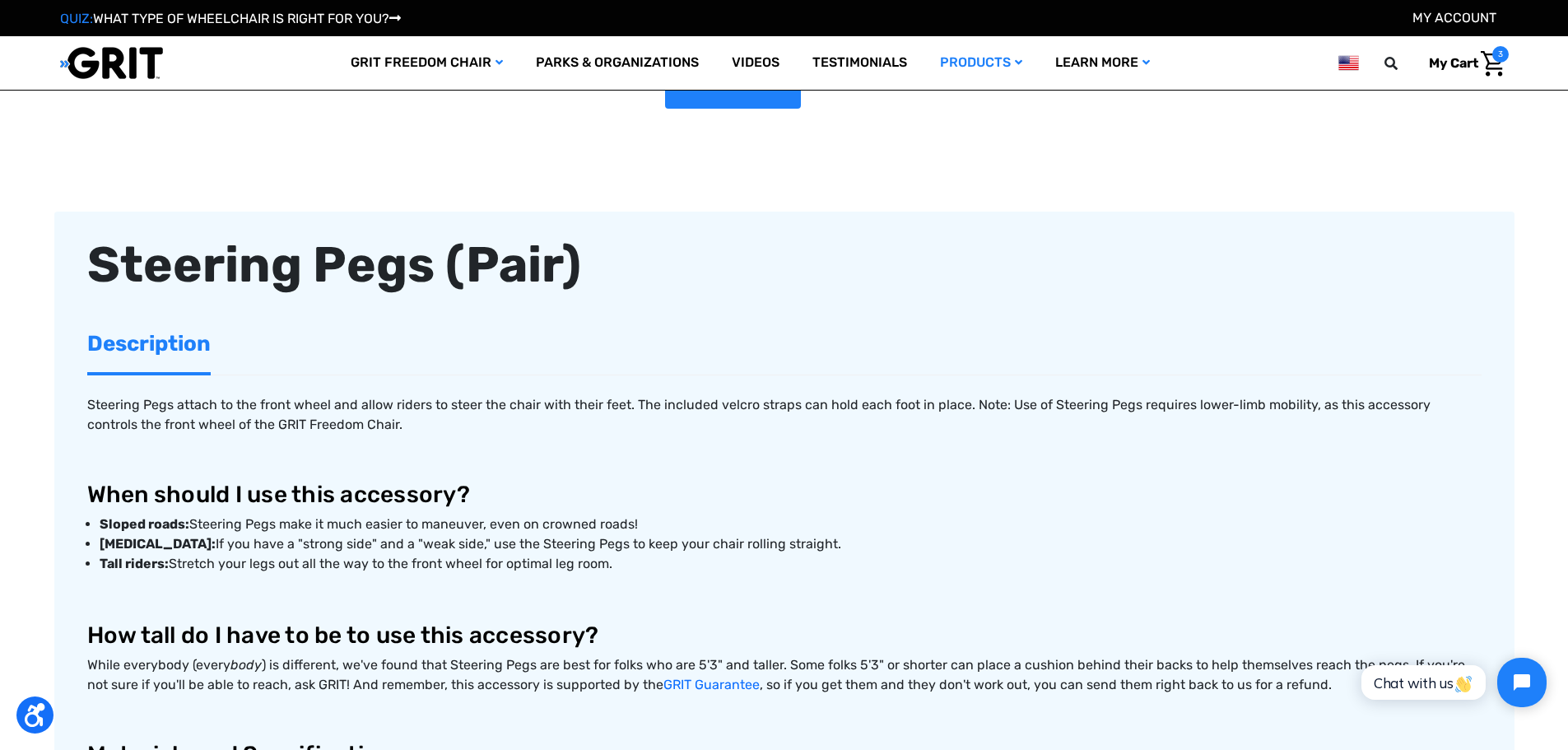
scroll to position [412, 0]
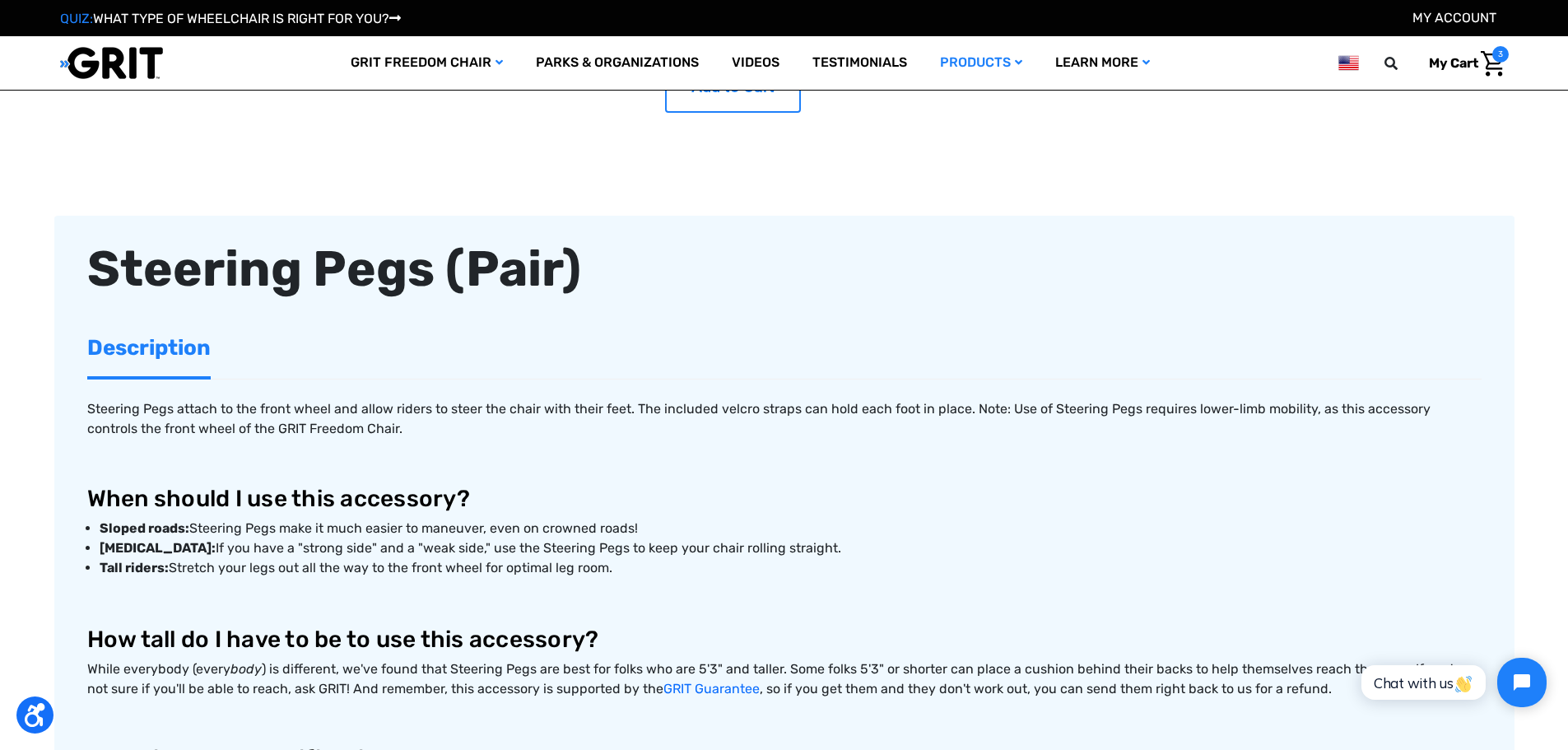
click at [787, 113] on input "Add to Cart" at bounding box center [733, 88] width 136 height 53
type input "Add to Cart"
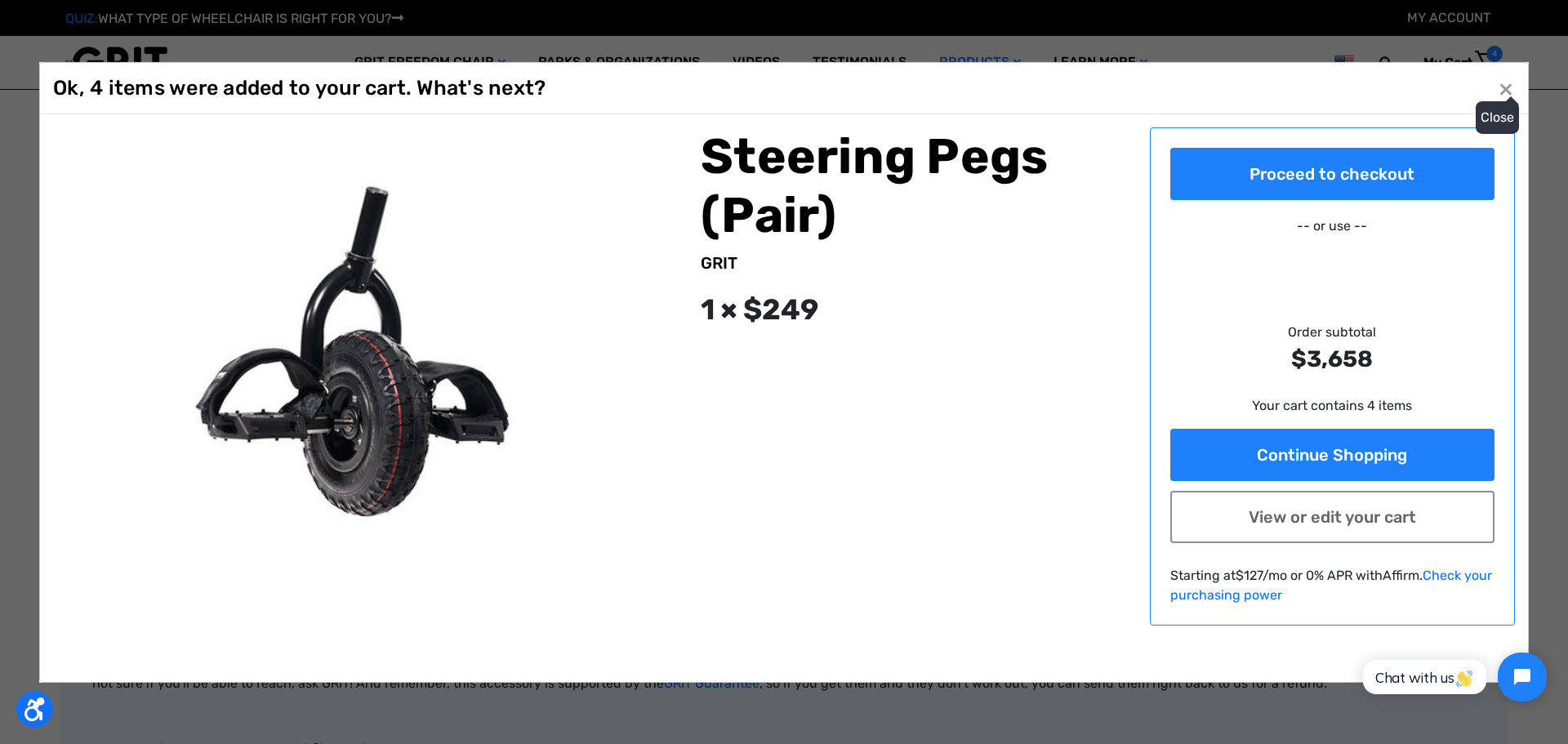
click at [1499, 73] on span "×" at bounding box center [1506, 88] width 15 height 31
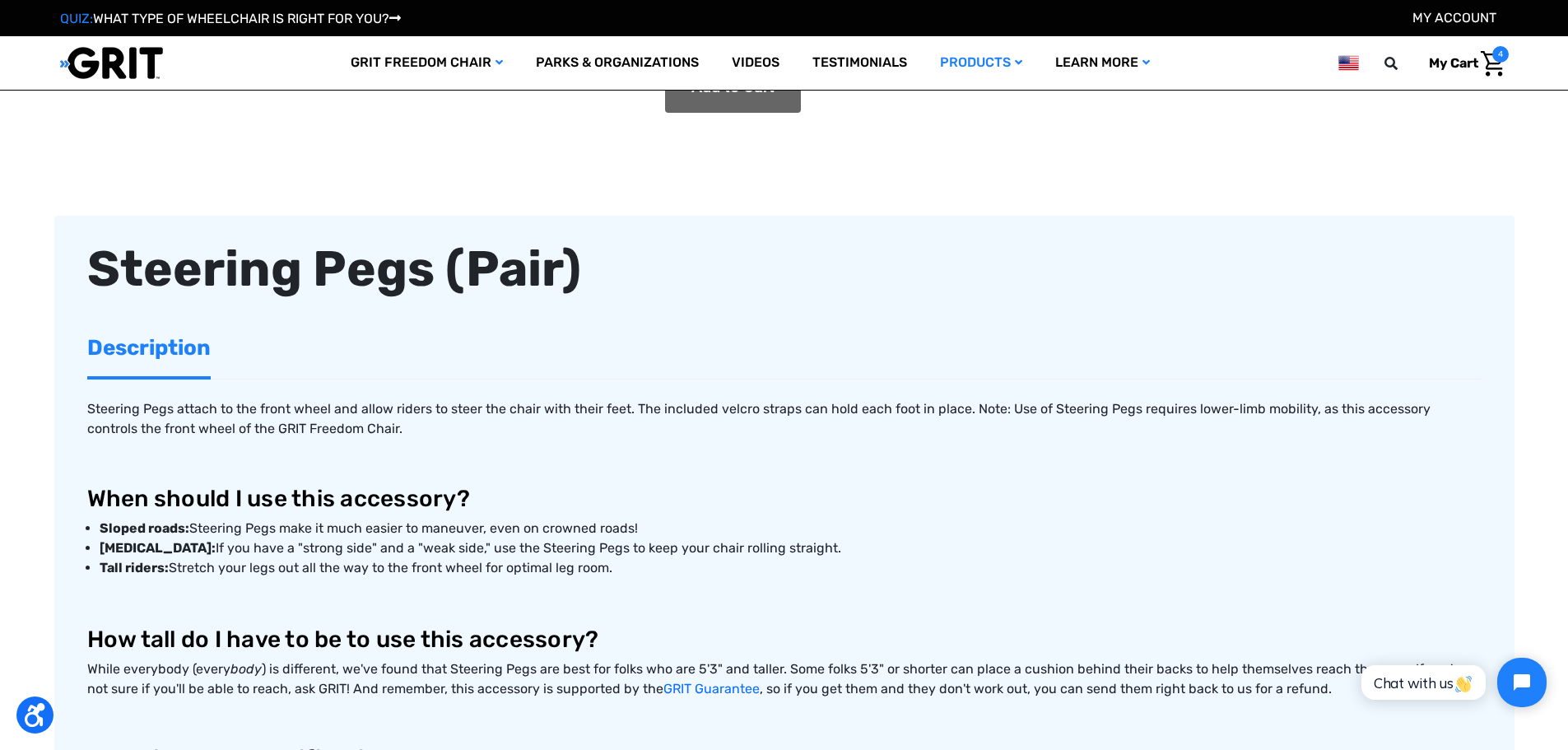
scroll to position [0, 0]
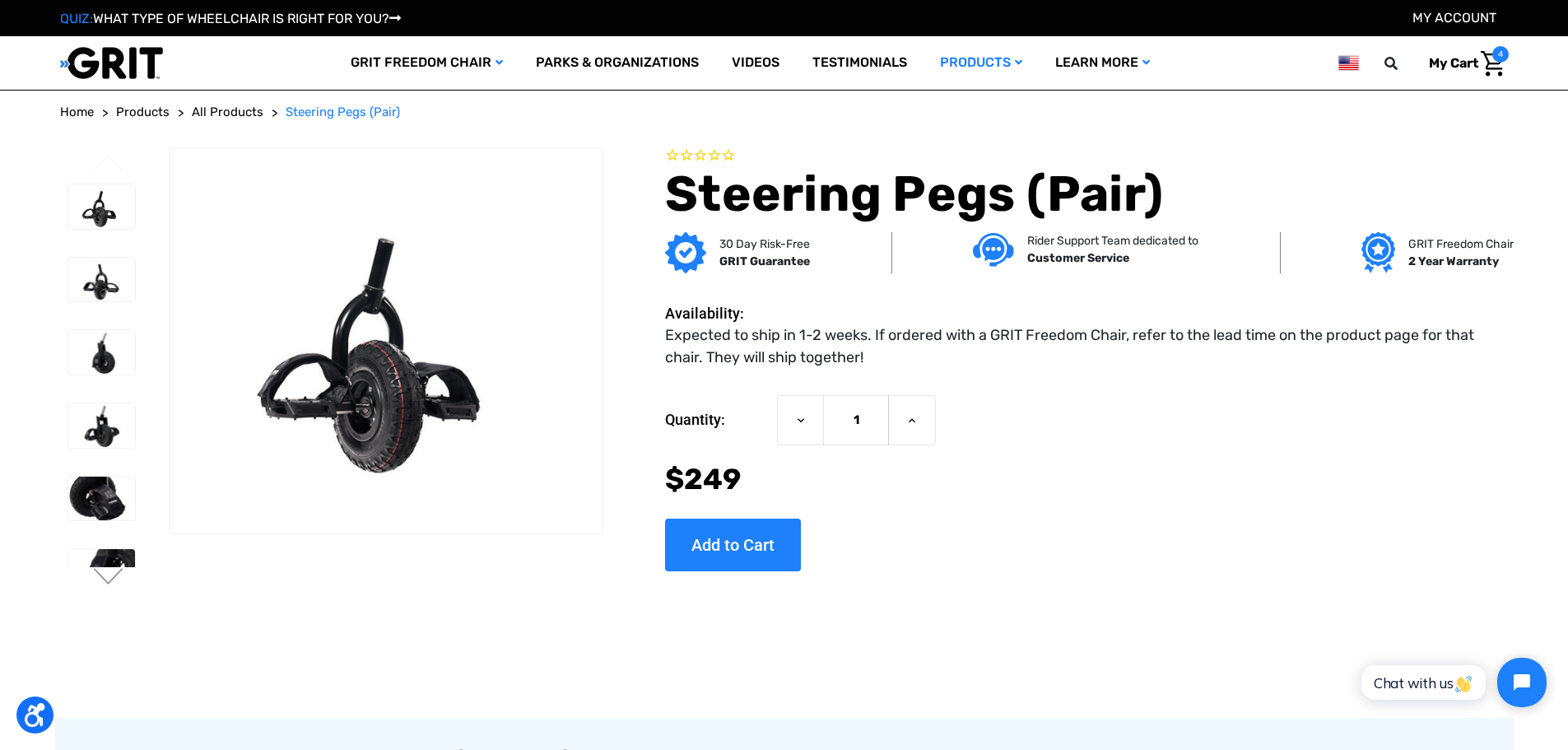
click at [1492, 62] on span "4" at bounding box center [1500, 54] width 16 height 16
